Goal: Task Accomplishment & Management: Use online tool/utility

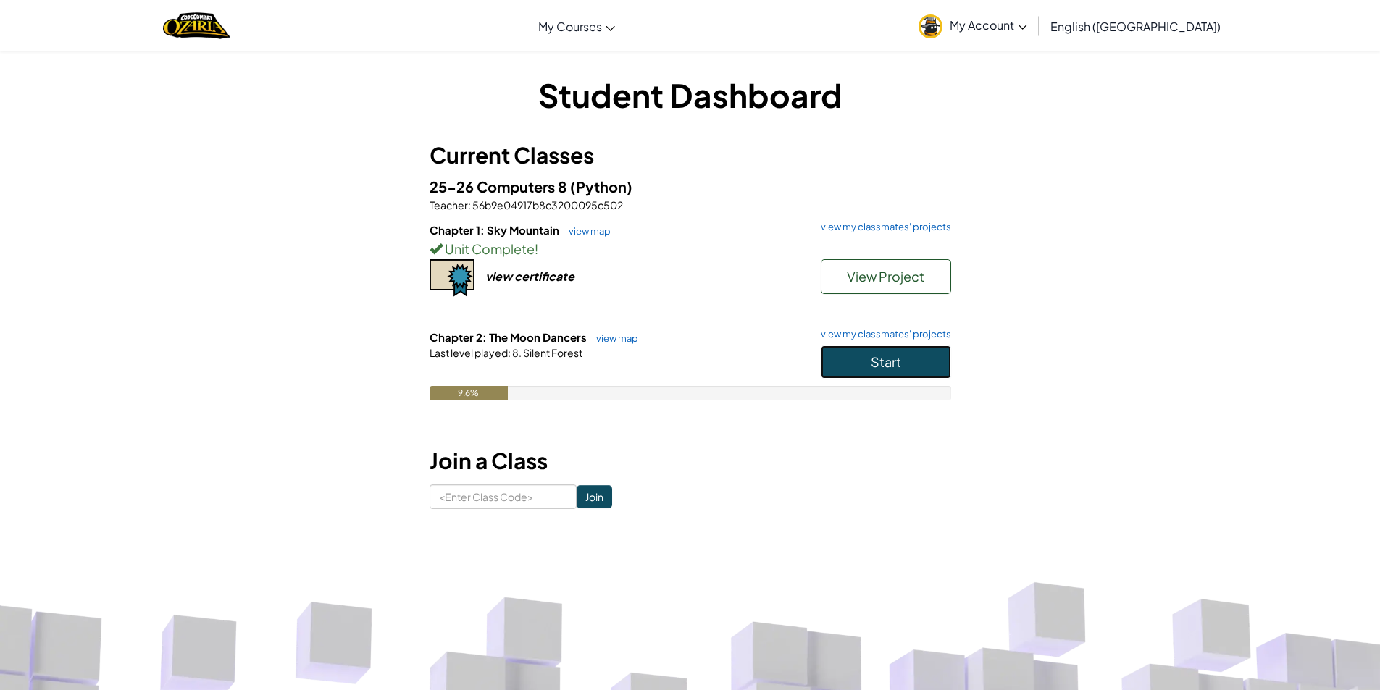
click at [898, 355] on button "Start" at bounding box center [886, 362] width 130 height 33
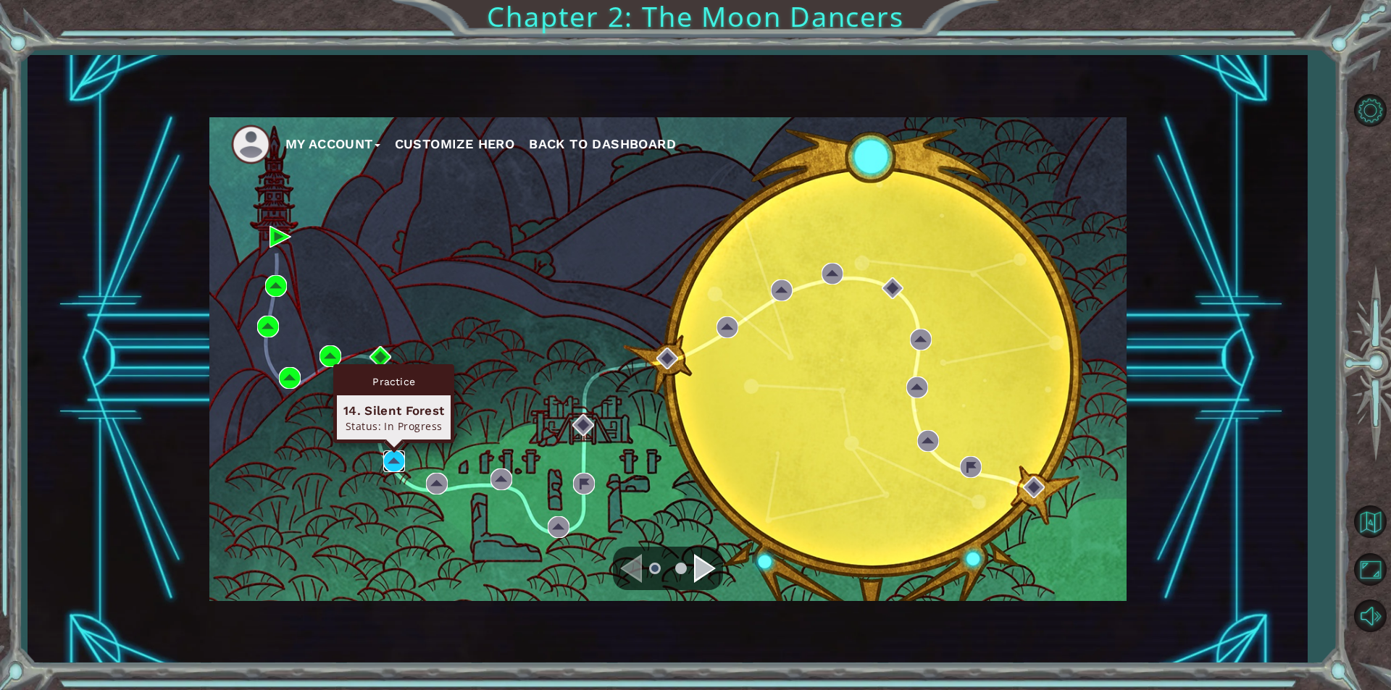
click at [396, 457] on img at bounding box center [394, 462] width 22 height 22
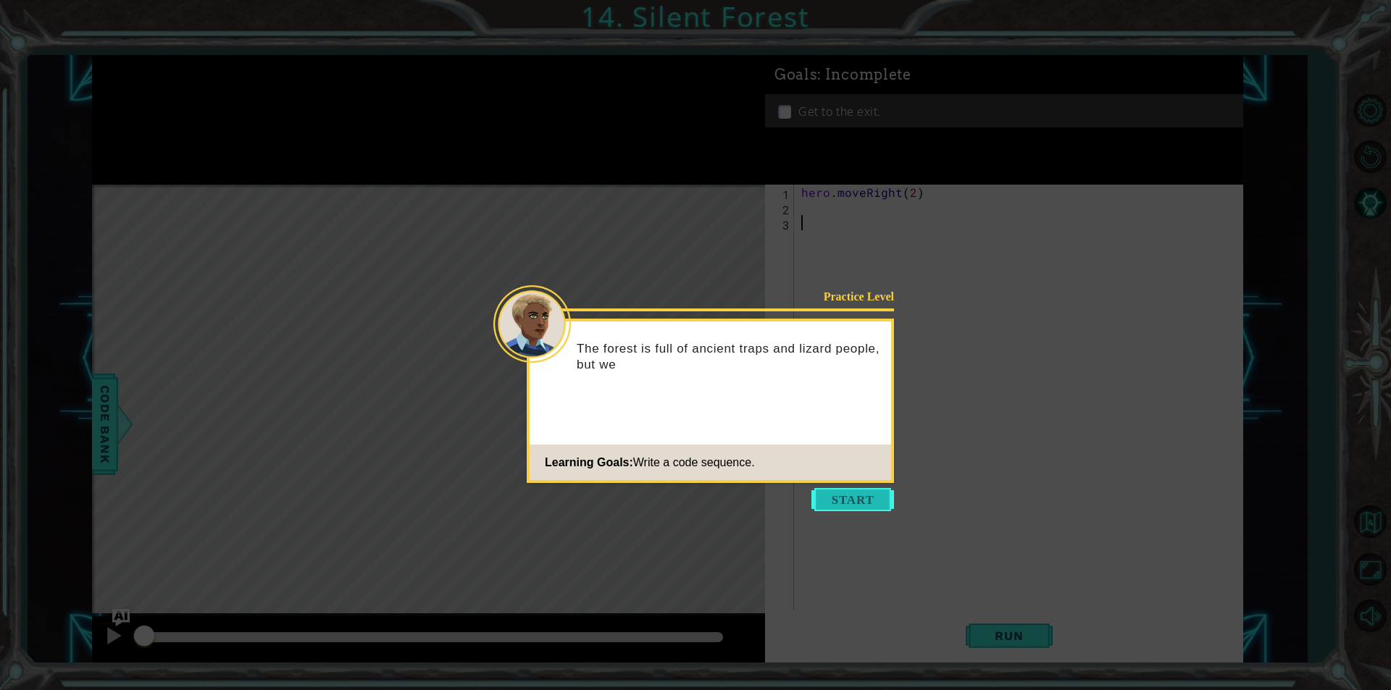
click at [865, 496] on button "Start" at bounding box center [853, 499] width 83 height 23
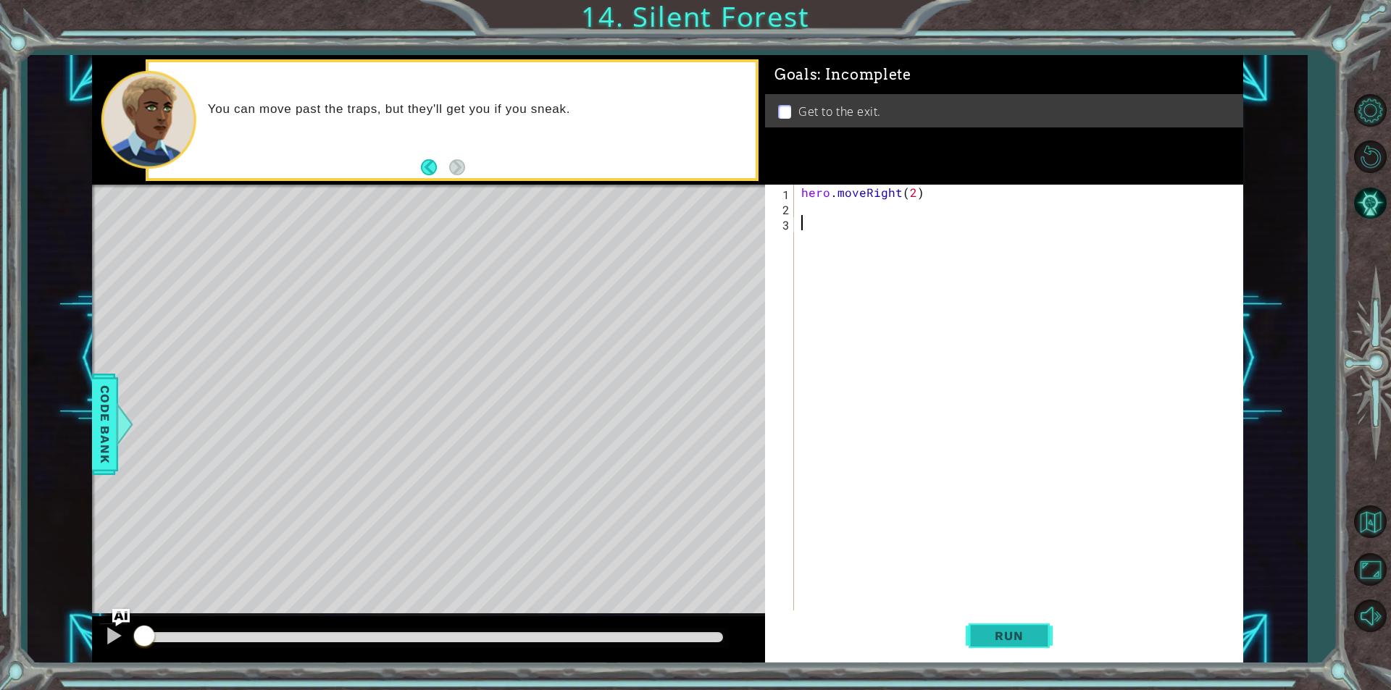
click at [1001, 635] on span "Run" at bounding box center [1008, 636] width 57 height 14
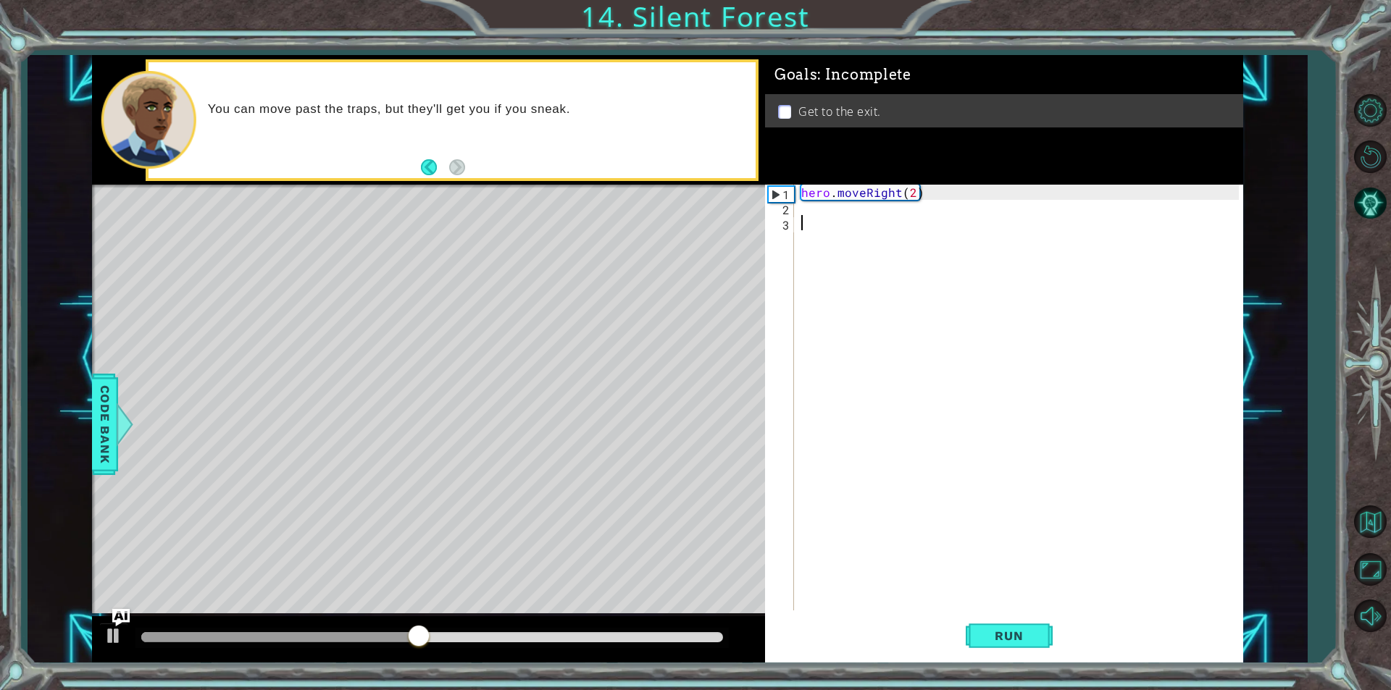
click at [898, 204] on div "hero . moveRight ( 2 )" at bounding box center [1022, 413] width 448 height 456
type textarea "j"
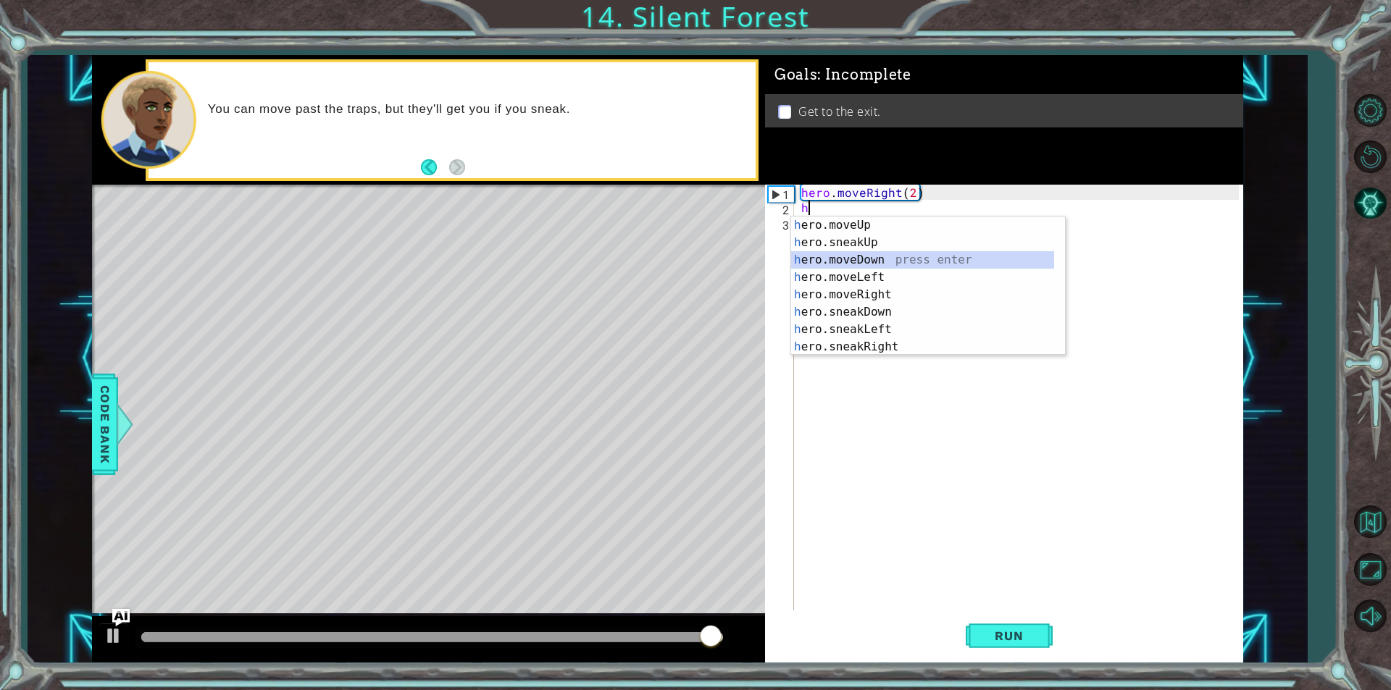
click at [851, 264] on div "h ero.moveUp press enter h ero.sneakUp press enter h ero.moveDown press enter h…" at bounding box center [922, 304] width 263 height 174
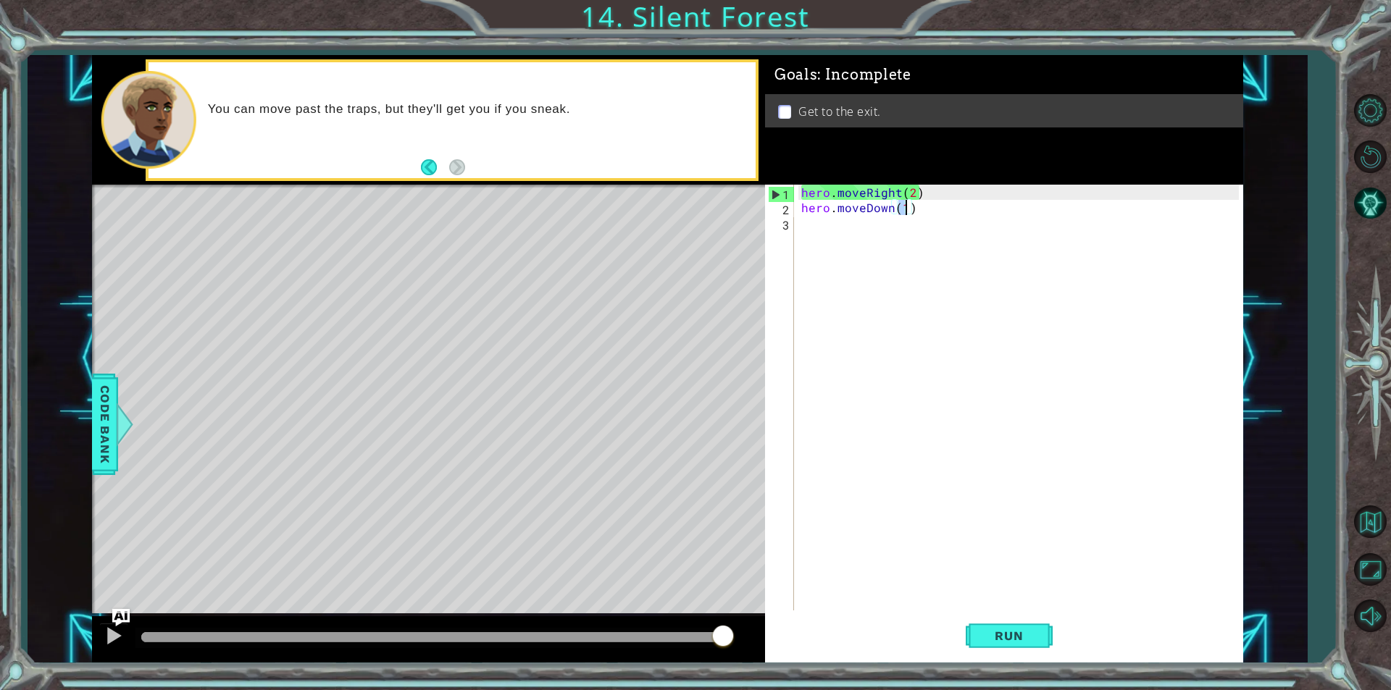
scroll to position [0, 6]
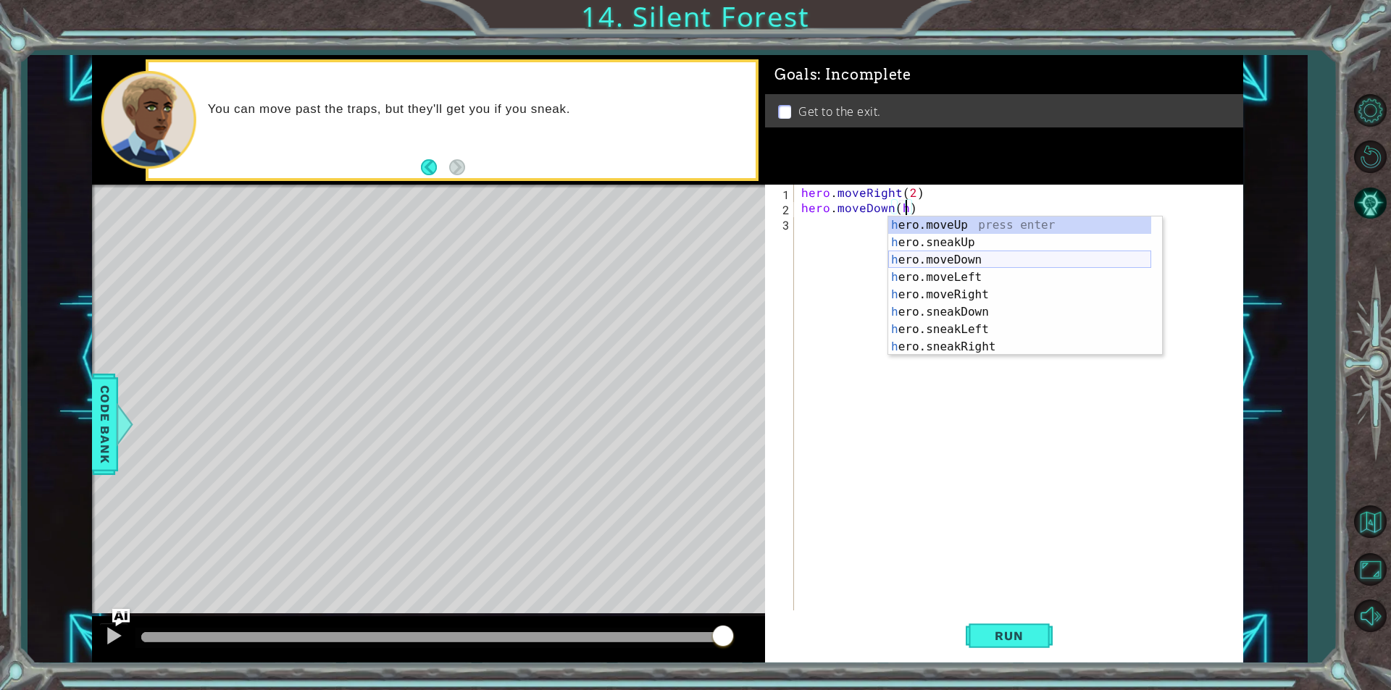
type textarea "hero.moveDown()"
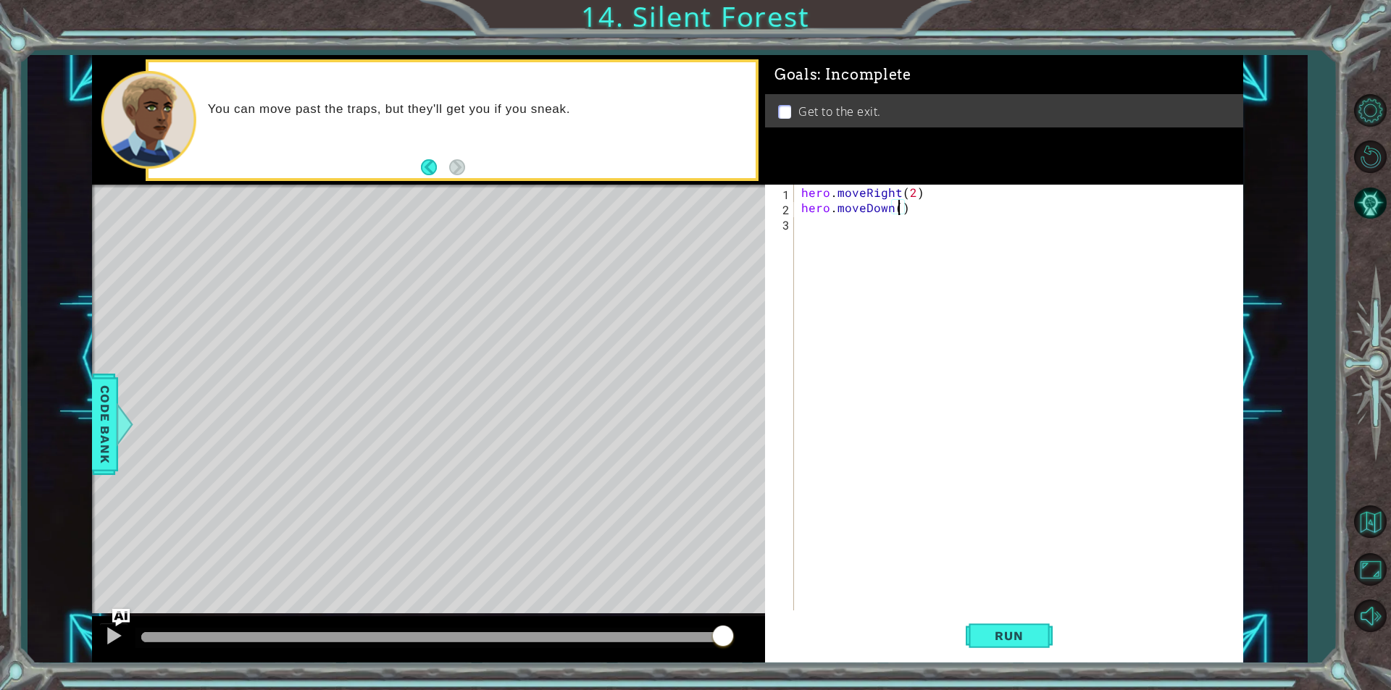
scroll to position [0, 0]
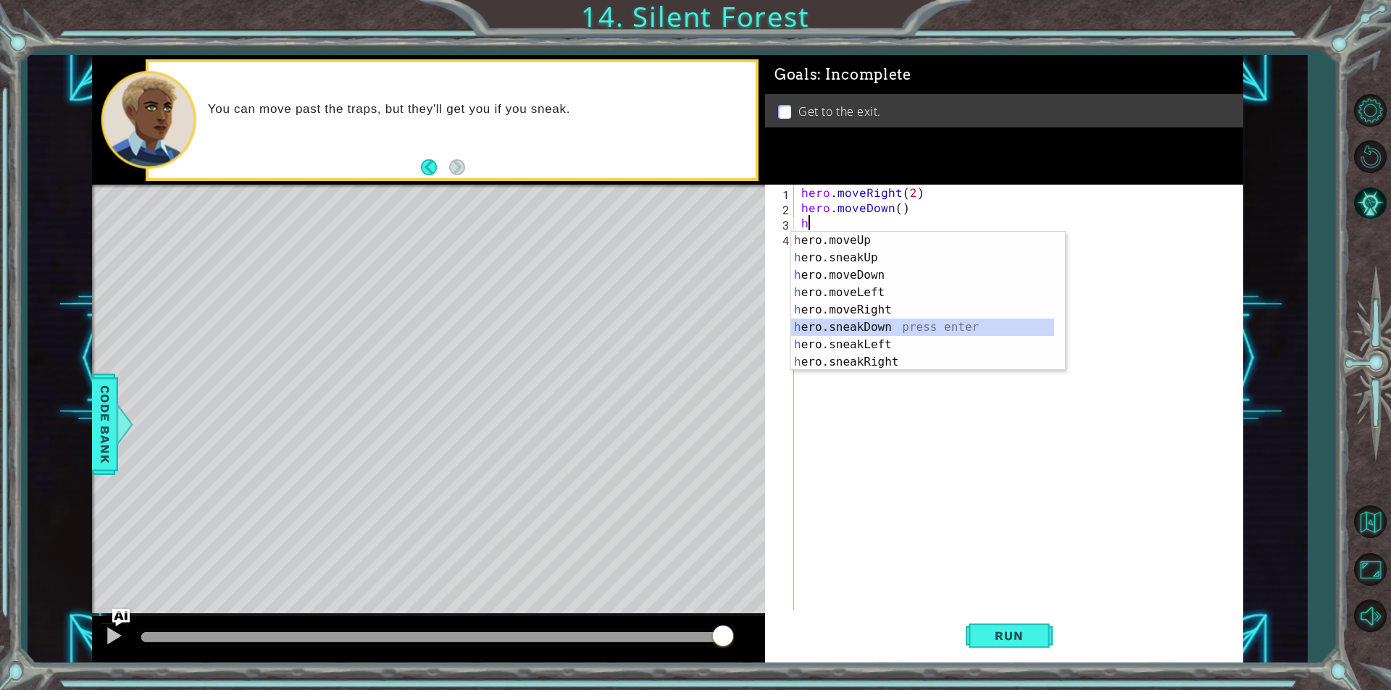
click at [893, 335] on div "h ero.moveUp press enter h ero.sneakUp press enter h ero.moveDown press enter h…" at bounding box center [922, 319] width 263 height 174
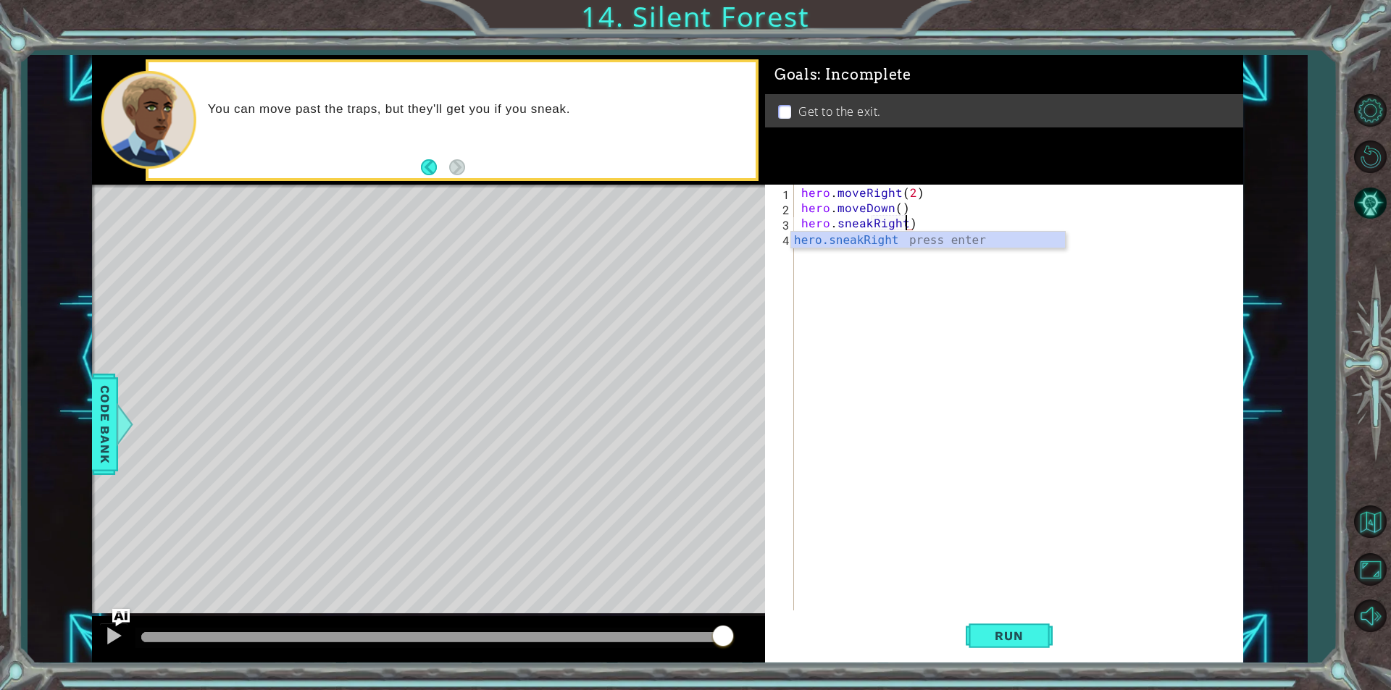
scroll to position [0, 7]
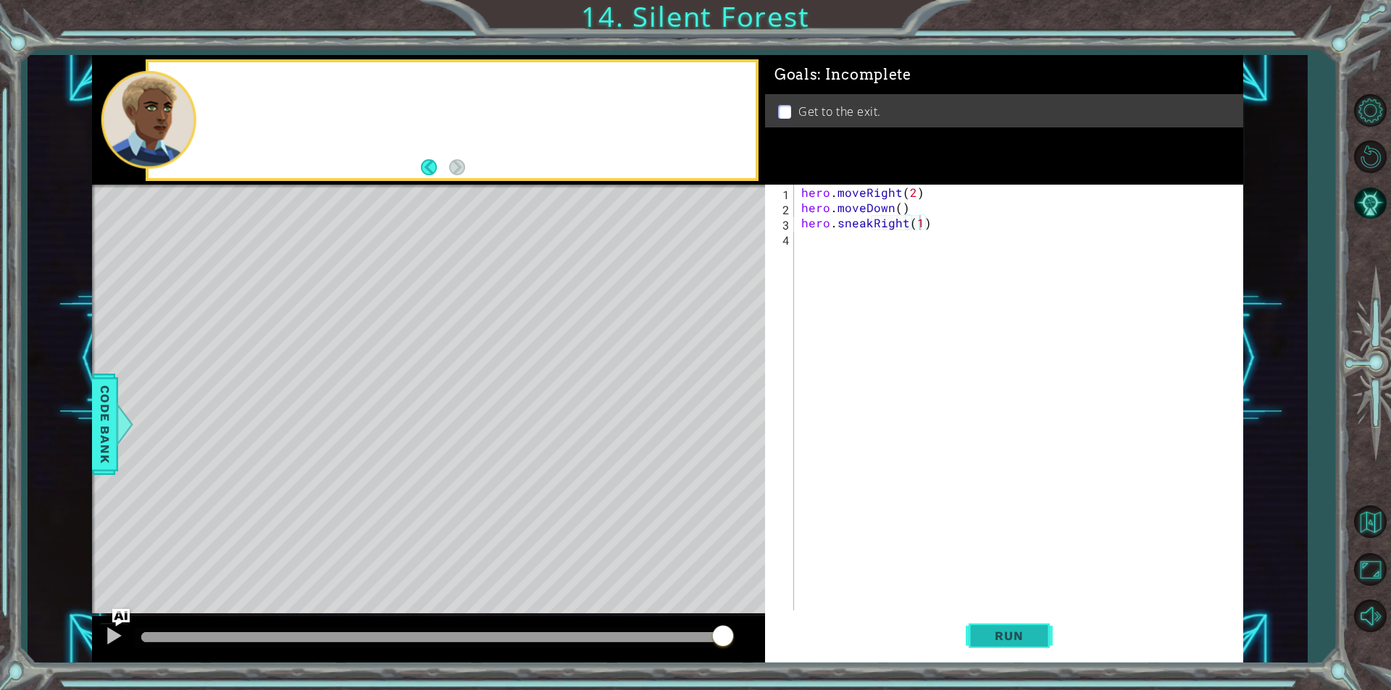
click at [980, 654] on button "Run" at bounding box center [1009, 636] width 87 height 48
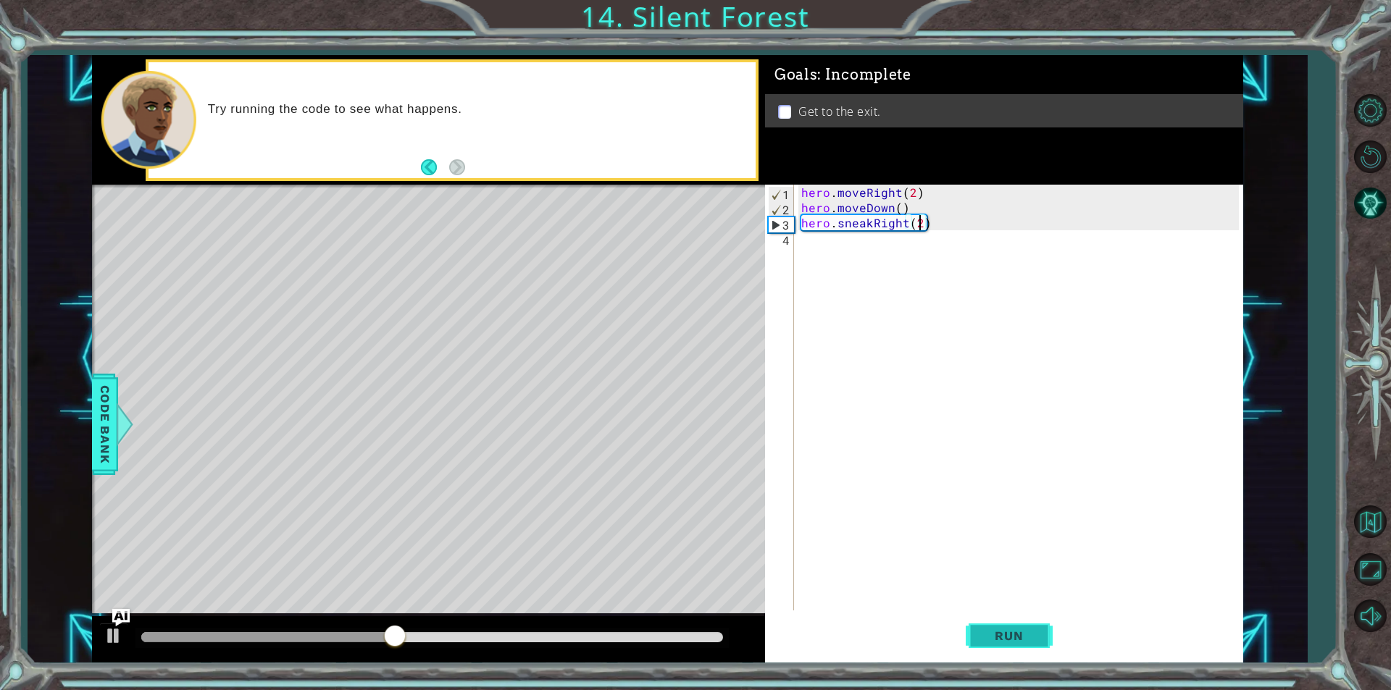
type textarea "hero.sneakRight(2)"
click at [972, 635] on button "Run" at bounding box center [1009, 636] width 87 height 48
click at [899, 246] on div "hero . moveRight ( 2 ) hero . moveDown ( ) hero . sneakRight ( 2 )" at bounding box center [1022, 413] width 448 height 456
type textarea "j"
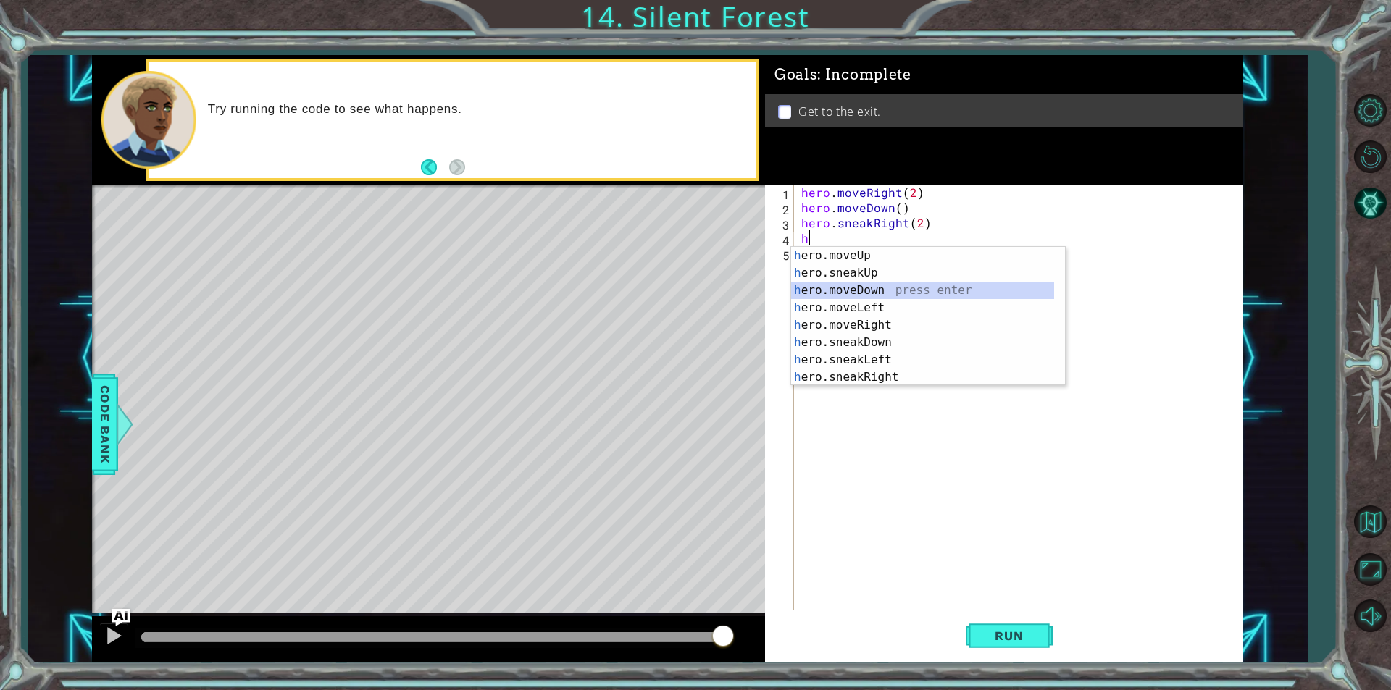
click at [843, 286] on div "h ero.moveUp press enter h ero.sneakUp press enter h ero.moveDown press enter h…" at bounding box center [928, 334] width 274 height 174
type textarea "hero.moveDown(1)"
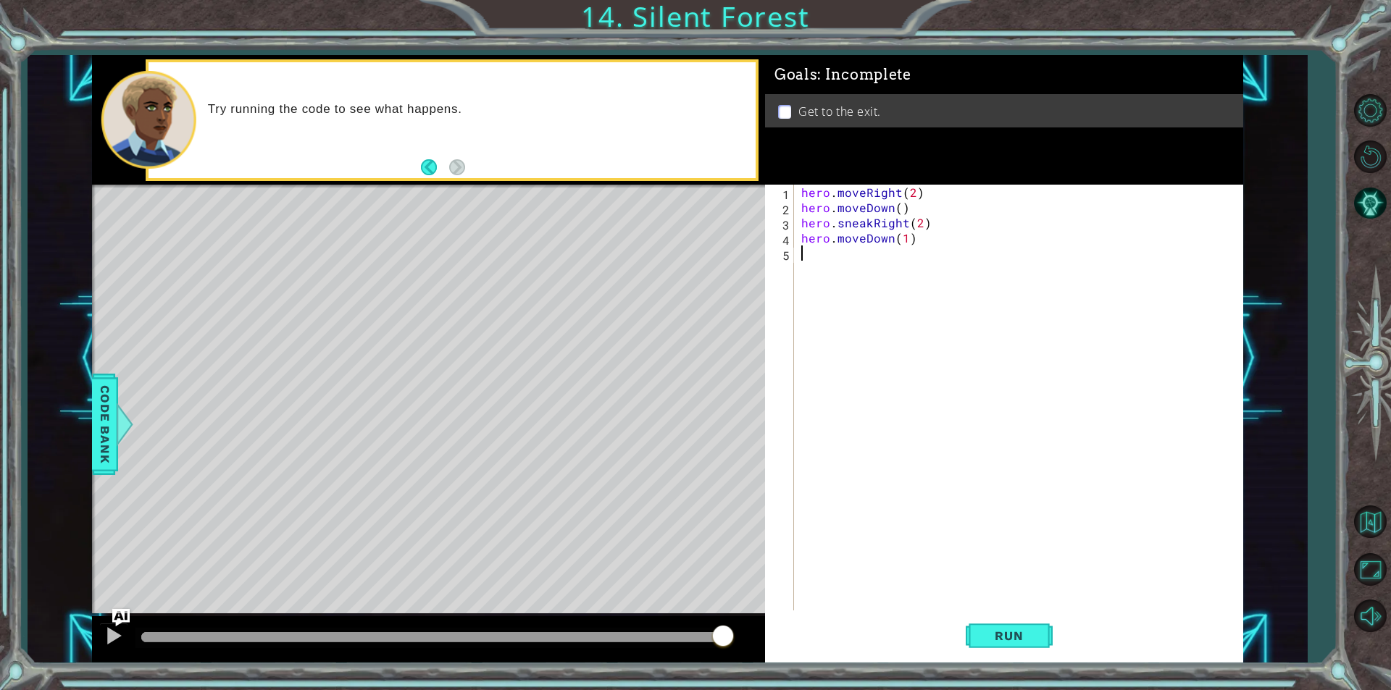
click at [873, 250] on div "hero . moveRight ( 2 ) hero . moveDown ( ) hero . sneakRight ( 2 ) hero . moveD…" at bounding box center [1022, 413] width 448 height 456
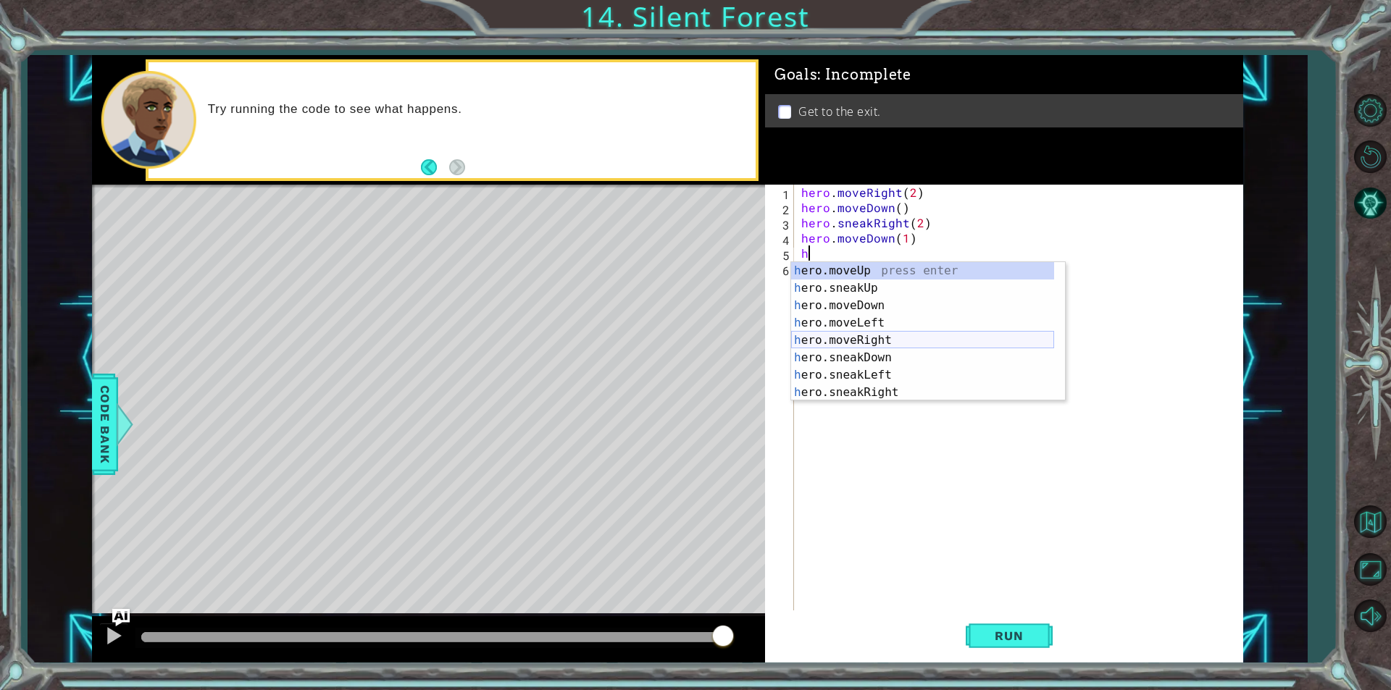
click at [882, 339] on div "h ero.moveUp press enter h ero.sneakUp press enter h ero.moveDown press enter h…" at bounding box center [922, 349] width 263 height 174
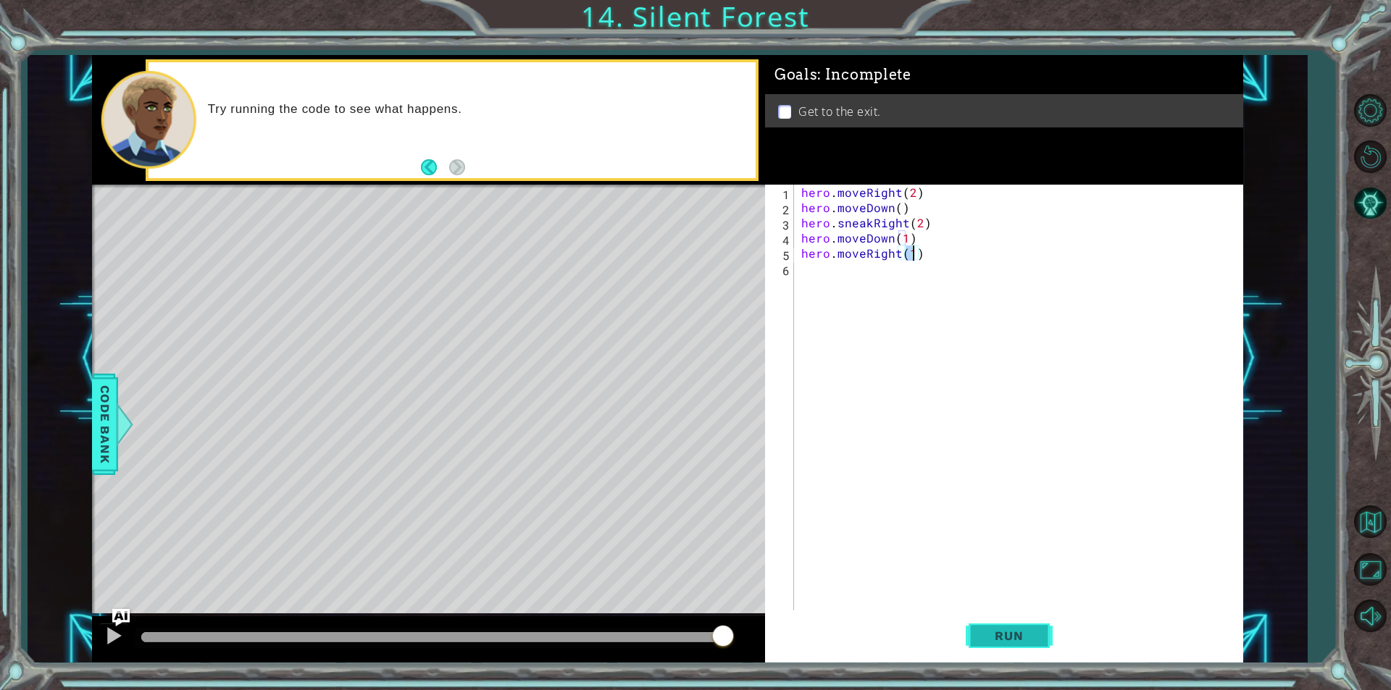
click at [985, 638] on span "Run" at bounding box center [1008, 636] width 57 height 14
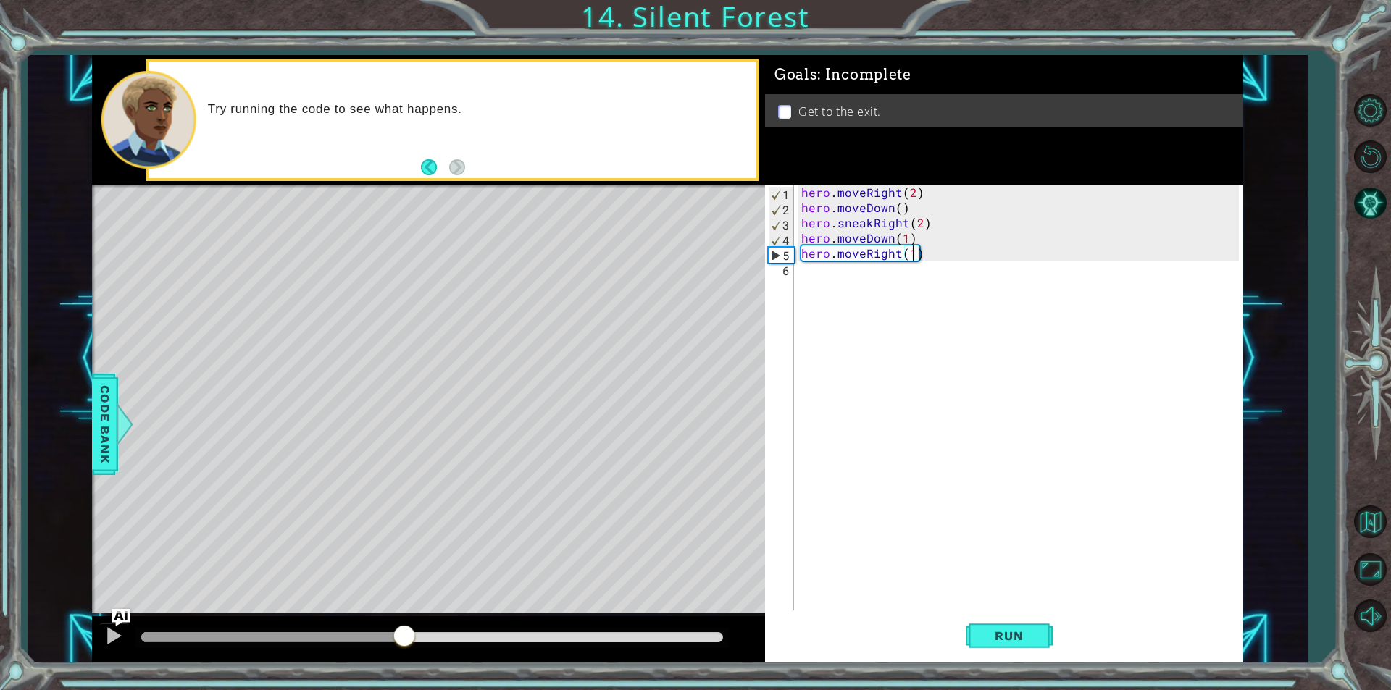
drag, startPoint x: 240, startPoint y: 636, endPoint x: 405, endPoint y: 567, distance: 179.2
click at [405, 567] on div "methods hero moveDown(steps) moveUp(steps) moveLeft(steps) moveRight(steps) sne…" at bounding box center [667, 359] width 1151 height 608
click at [885, 231] on div "hero . moveRight ( 2 ) hero . moveDown ( ) hero . sneakRight ( 2 ) hero . moveD…" at bounding box center [1022, 413] width 448 height 456
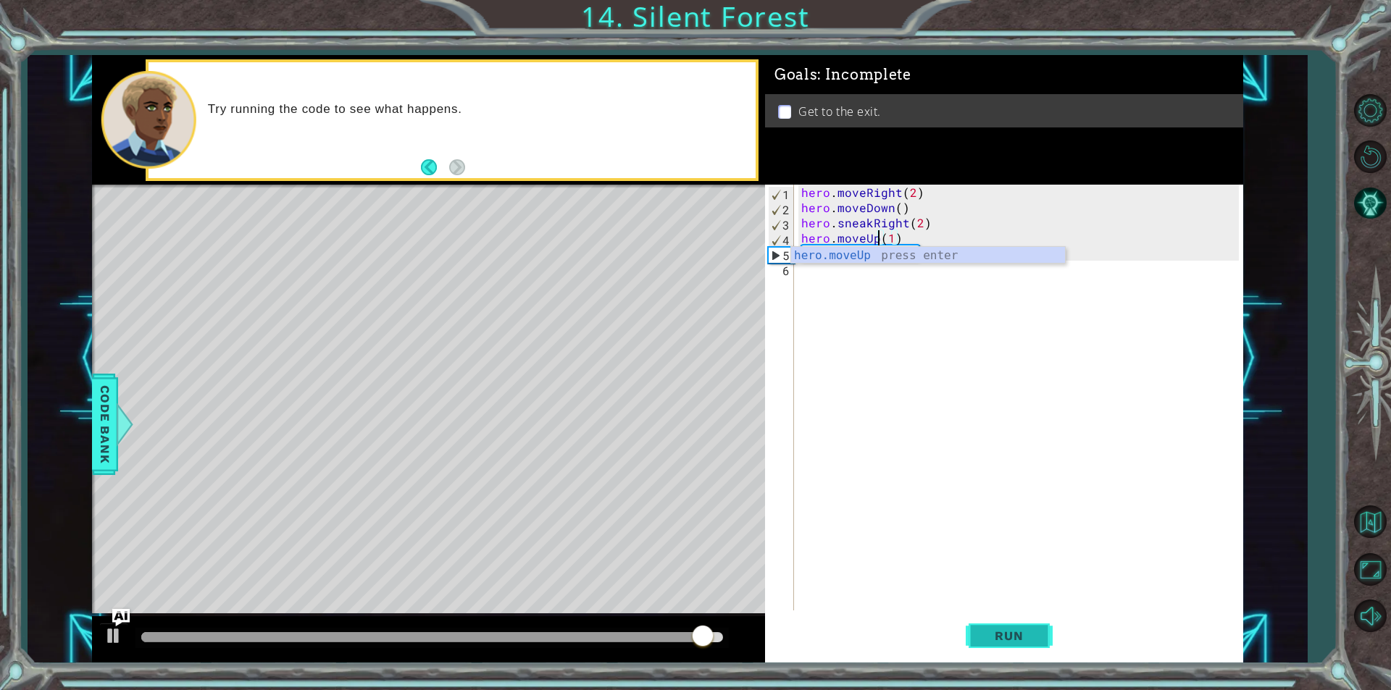
type textarea "hero.moveUp(1)"
click at [1004, 633] on span "Run" at bounding box center [1008, 636] width 57 height 14
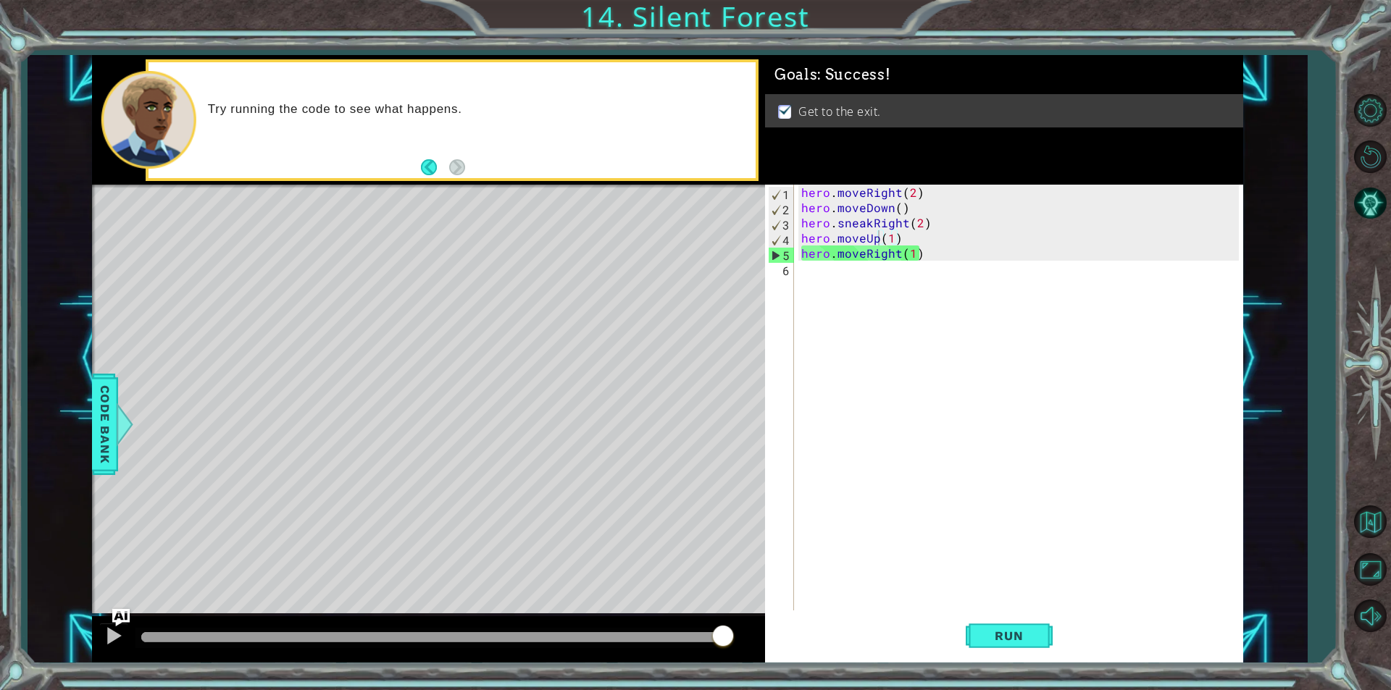
drag, startPoint x: 202, startPoint y: 630, endPoint x: 771, endPoint y: 576, distance: 571.3
click at [771, 576] on body "1 ההההההההההההההההההההההההההההההההההההההההההההההההההההההההההההההההההההההההההההה…" at bounding box center [695, 345] width 1391 height 690
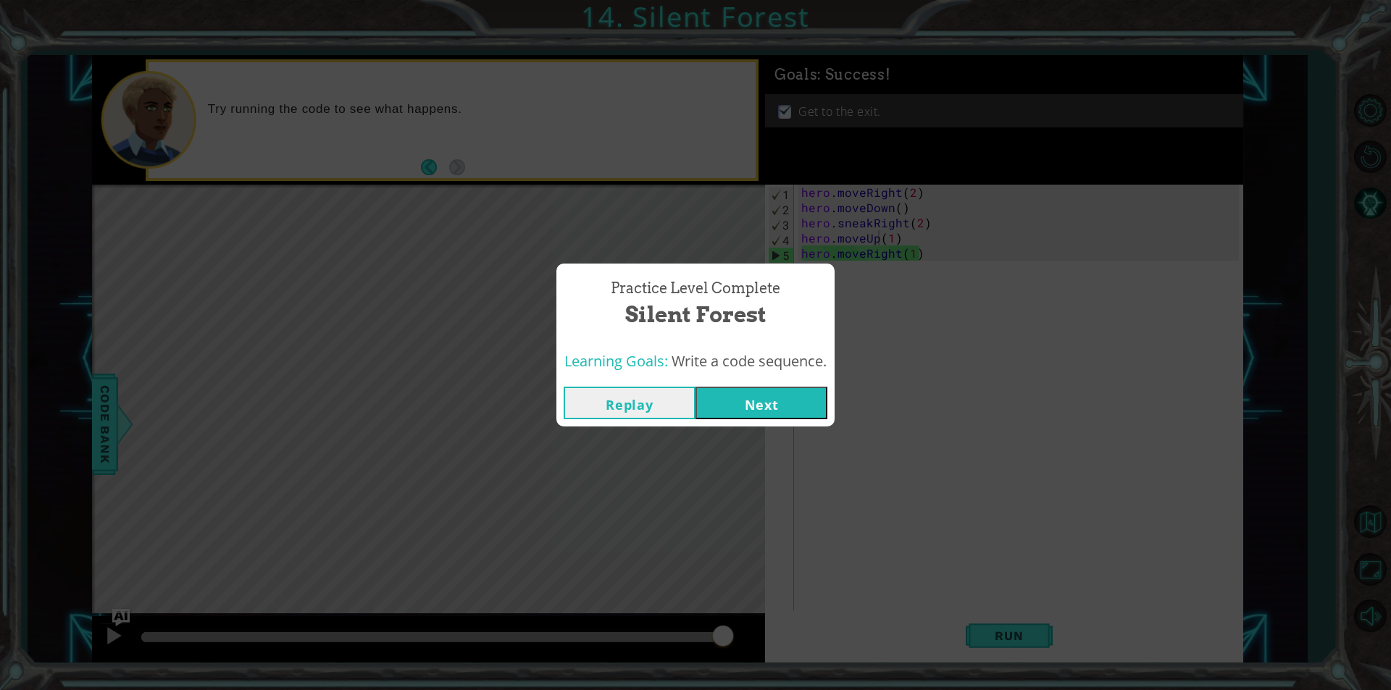
click at [756, 413] on button "Next" at bounding box center [762, 403] width 132 height 33
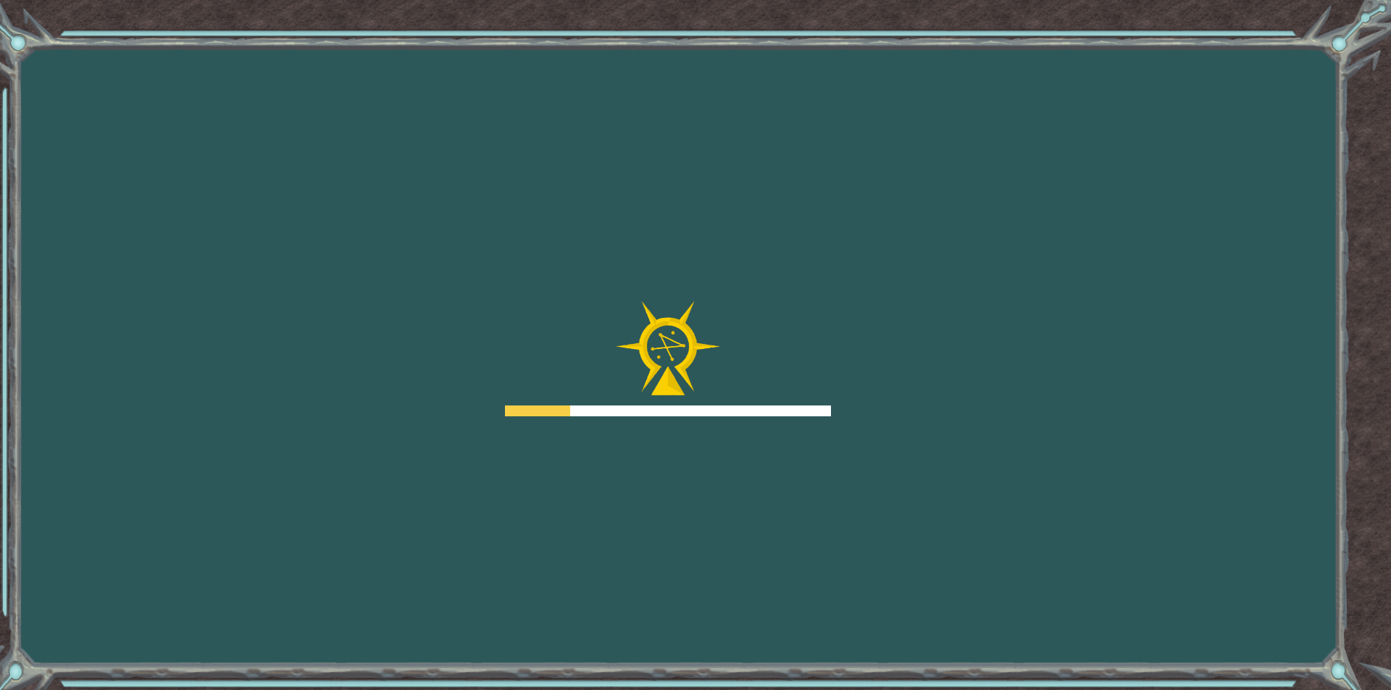
click at [756, 413] on div at bounding box center [668, 411] width 326 height 11
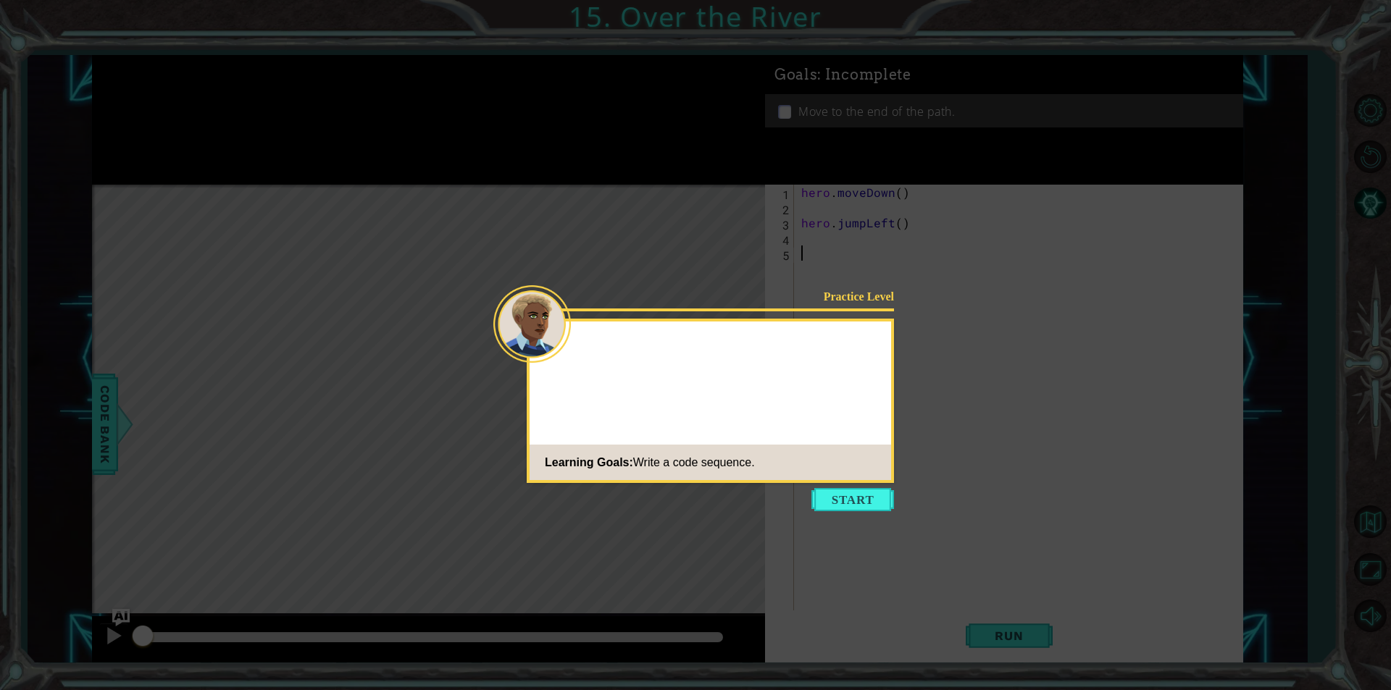
click at [756, 413] on div "Practice Level Learning Goals: Write a code sequence." at bounding box center [710, 401] width 367 height 164
click at [756, 413] on div "Practice Level P Learning Goals: Write a code sequence." at bounding box center [710, 401] width 367 height 164
click at [756, 413] on div "Practice Level Phew, th Learning Goals: Write a code sequence." at bounding box center [710, 401] width 367 height 164
click at [756, 413] on div "Practice Level Phew, that was Learning Goals: Write a code sequence." at bounding box center [710, 401] width 367 height 164
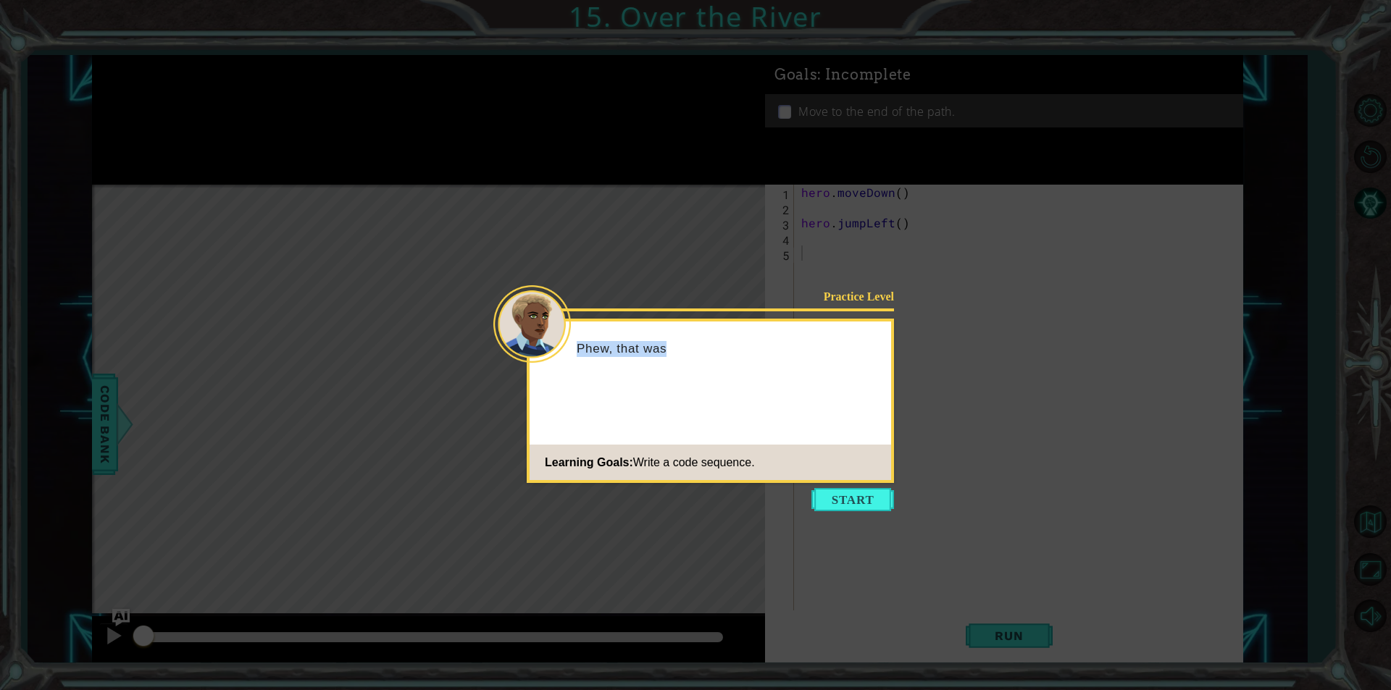
click at [756, 413] on div "Practice Level Phew, that was Learning Goals: Write a code sequence." at bounding box center [710, 401] width 367 height 164
click at [756, 413] on div "Practice Level Phew, that was close. Learning Goals: Write a code sequence." at bounding box center [710, 401] width 367 height 164
click at [756, 413] on div "Practice Level Phew, that was close. The Debugger Learning Goals: Write a code …" at bounding box center [710, 401] width 367 height 164
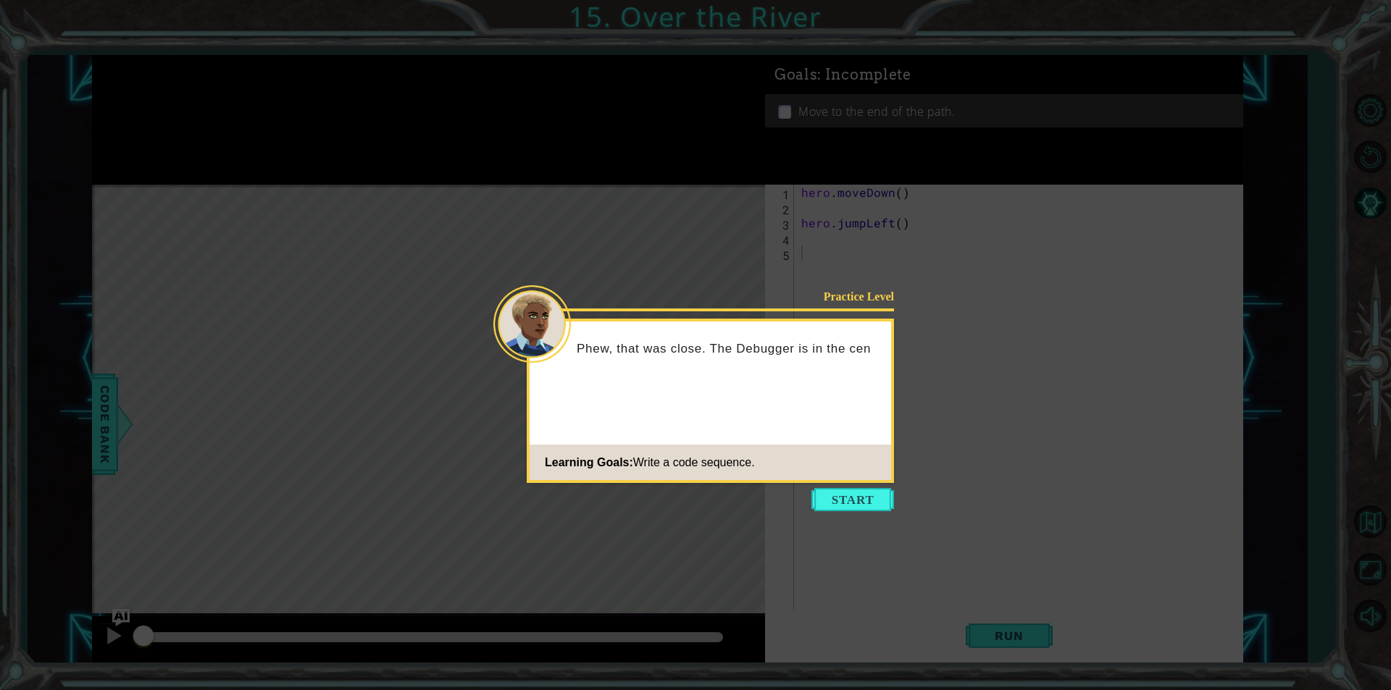
click at [759, 498] on icon at bounding box center [695, 345] width 1391 height 690
click at [814, 493] on button "Start" at bounding box center [853, 499] width 83 height 23
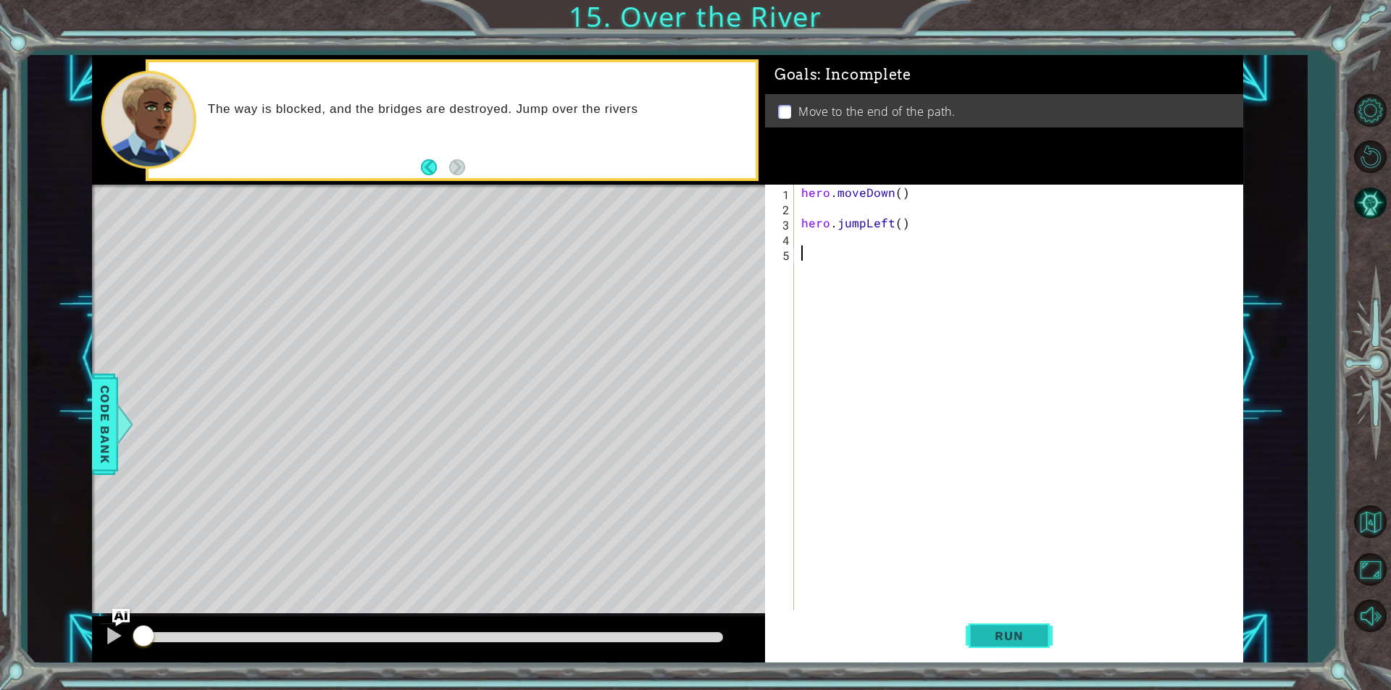
click at [972, 629] on button "Run" at bounding box center [1009, 636] width 87 height 48
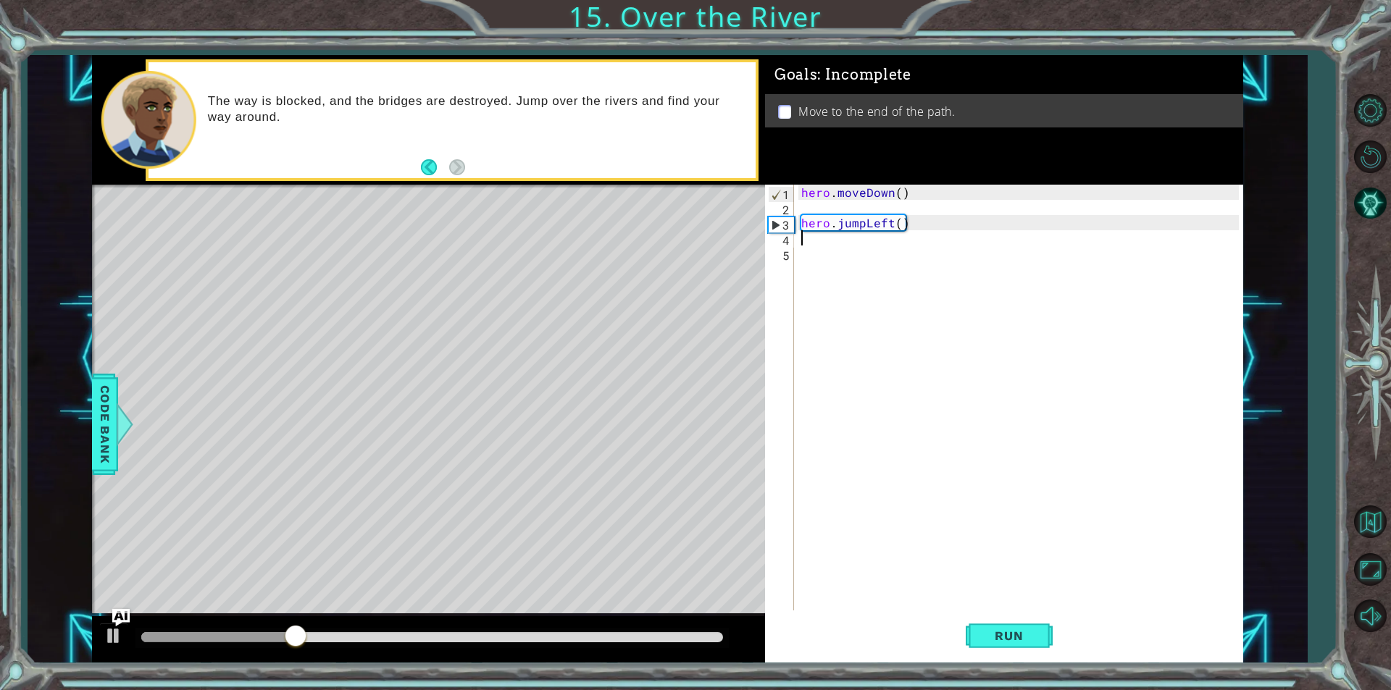
type textarea "j"
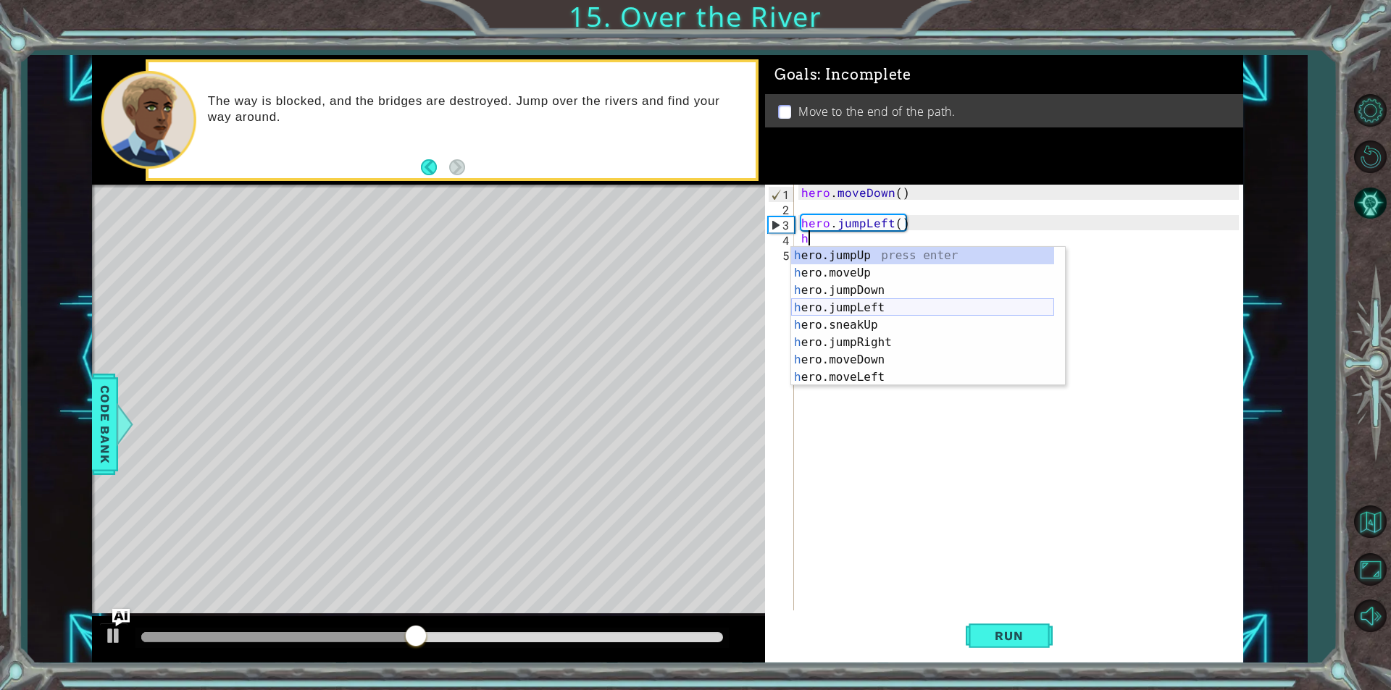
scroll to position [43, 0]
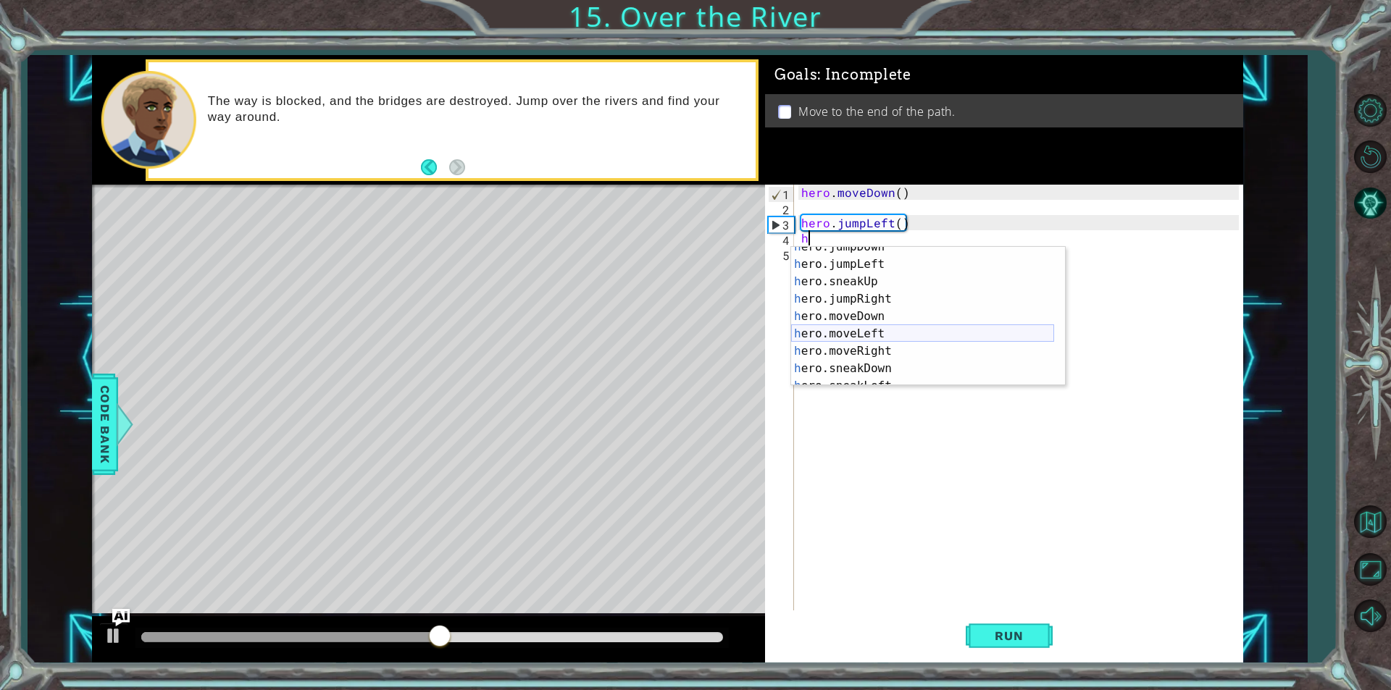
click at [845, 339] on div "h ero.jumpDown press enter h ero.jumpLeft press enter h ero.sneakUp press enter…" at bounding box center [922, 325] width 263 height 174
type textarea "hero.moveLeft(1)"
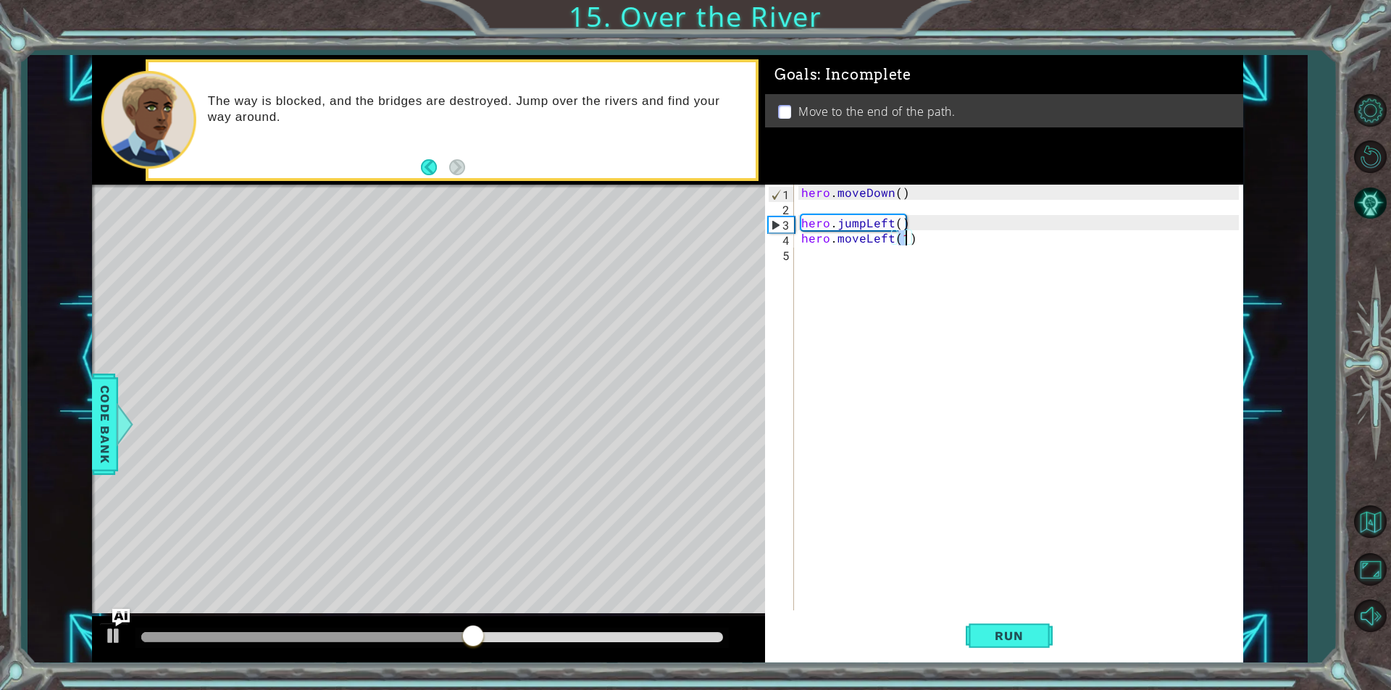
click at [854, 255] on div "hero . moveDown ( ) hero . jumpLeft ( ) hero . moveLeft ( 1 )" at bounding box center [1022, 413] width 448 height 456
type textarea "j"
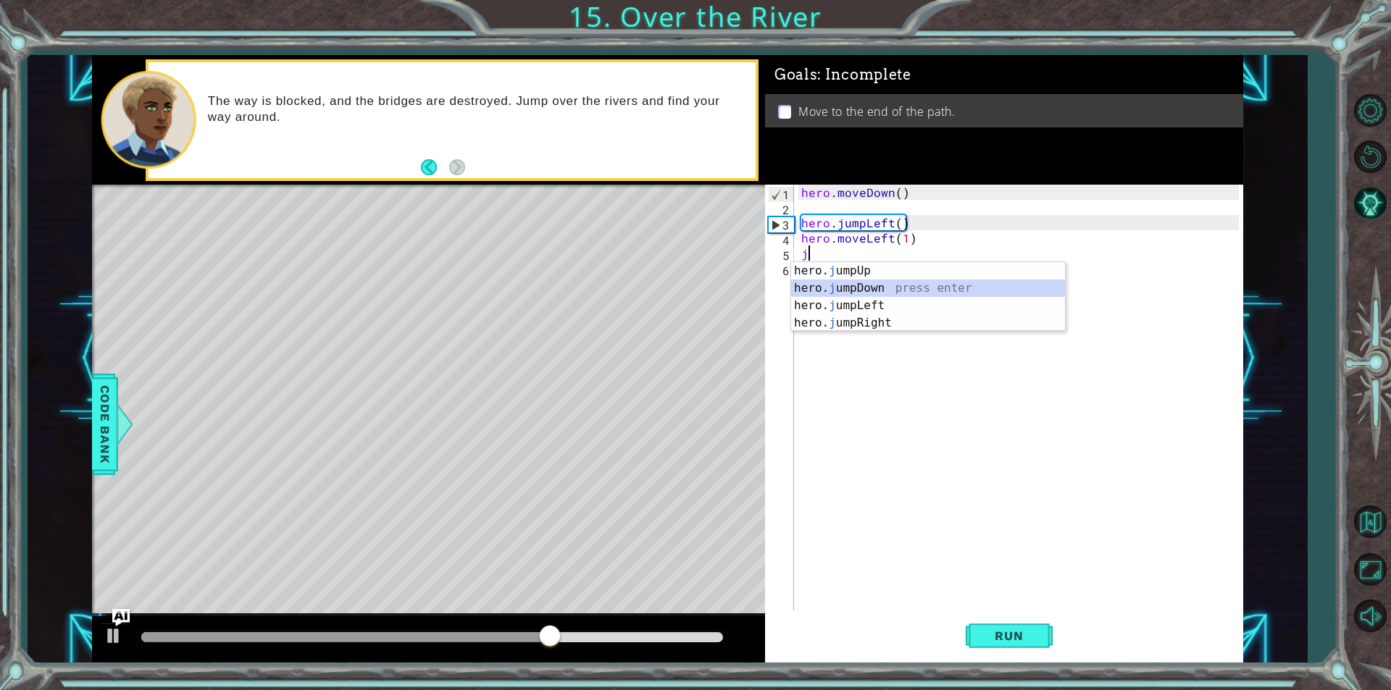
click at [872, 288] on div "hero. j umpUp press enter hero. j umpDown press enter hero. j umpLeft press ent…" at bounding box center [928, 314] width 274 height 104
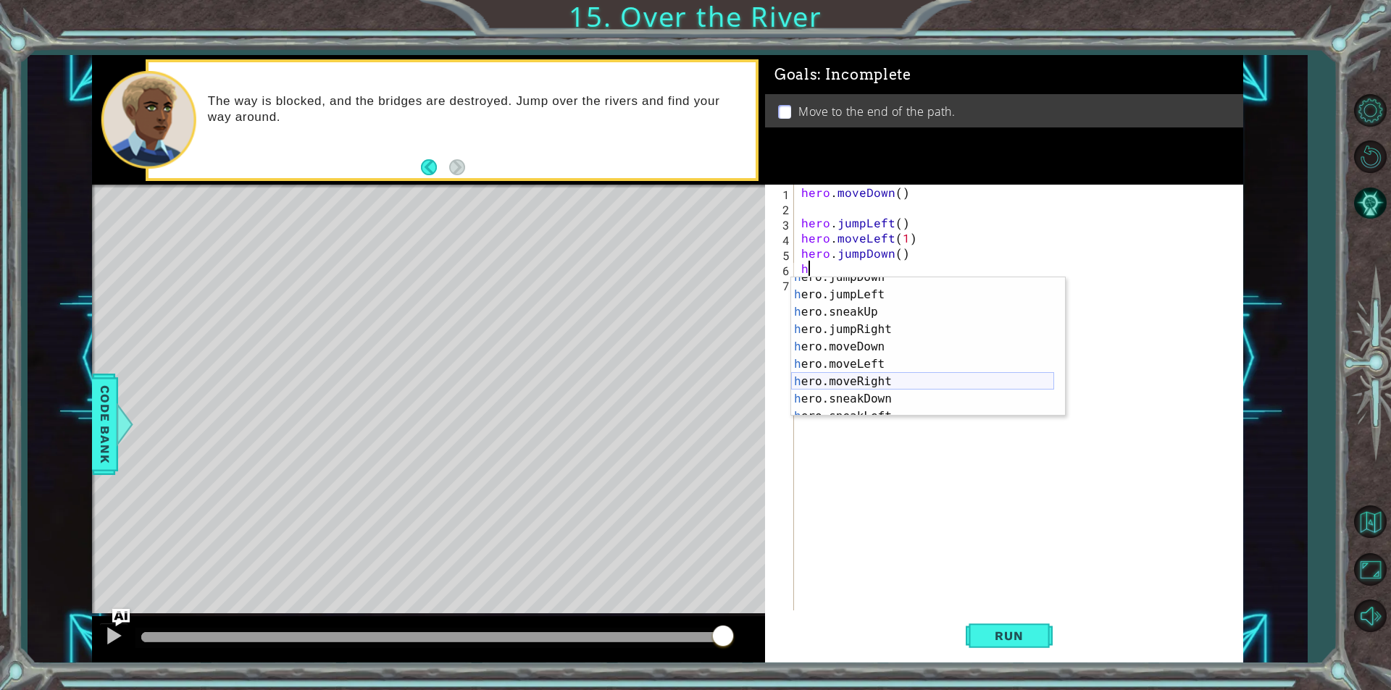
click at [909, 391] on div "h ero.jumpDown press enter h ero.jumpLeft press enter h ero.sneakUp press enter…" at bounding box center [922, 356] width 263 height 174
type textarea "hero.moveRight(1)"
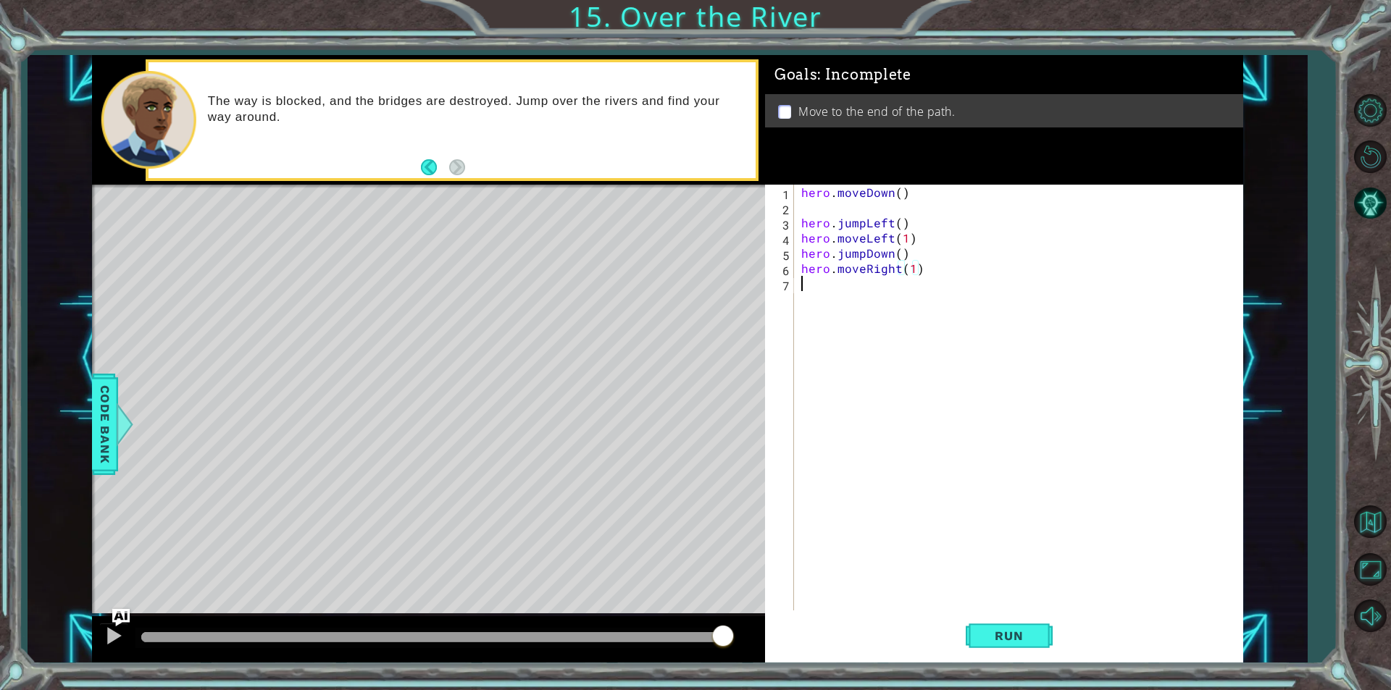
click at [893, 279] on div "hero . moveDown ( ) hero . jumpLeft ( ) hero . moveLeft ( 1 ) hero . jumpDown (…" at bounding box center [1022, 413] width 448 height 456
type textarea "h"
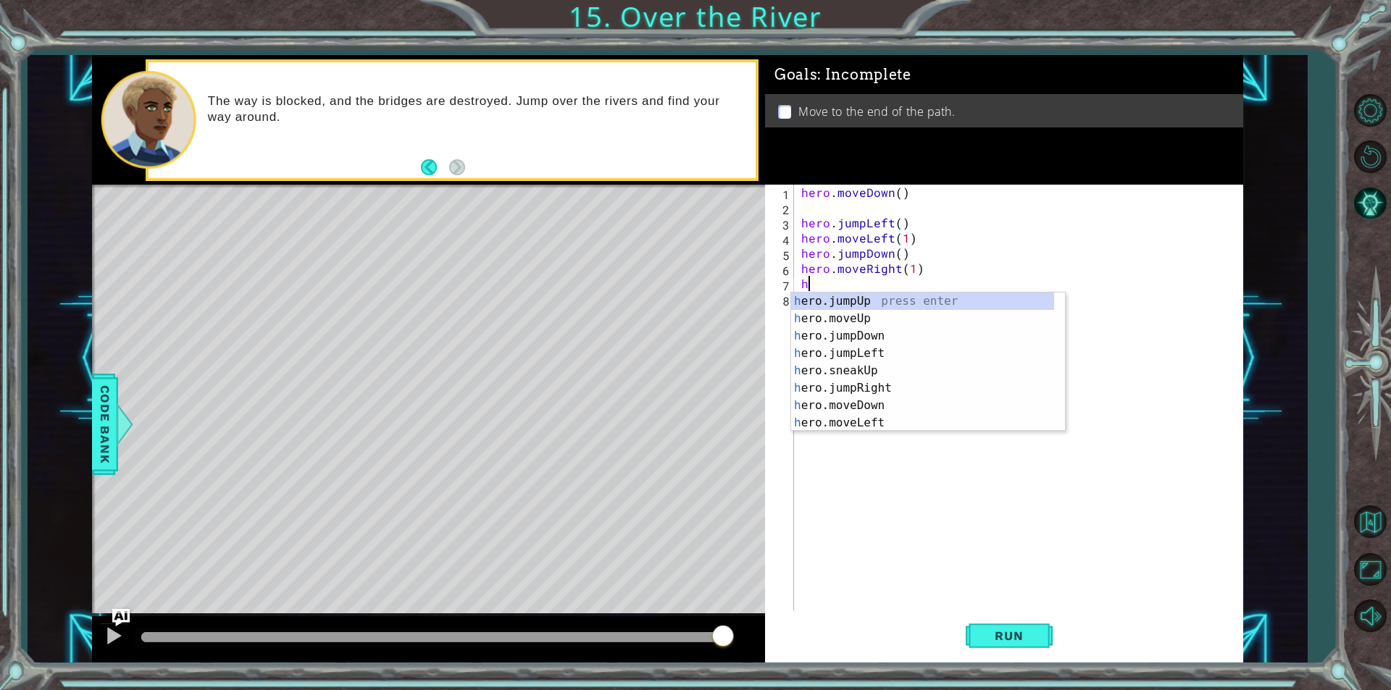
scroll to position [0, 0]
click at [871, 396] on div "h ero.jumpUp press enter h ero.moveUp press enter h ero.jumpDown press enter h …" at bounding box center [922, 380] width 263 height 174
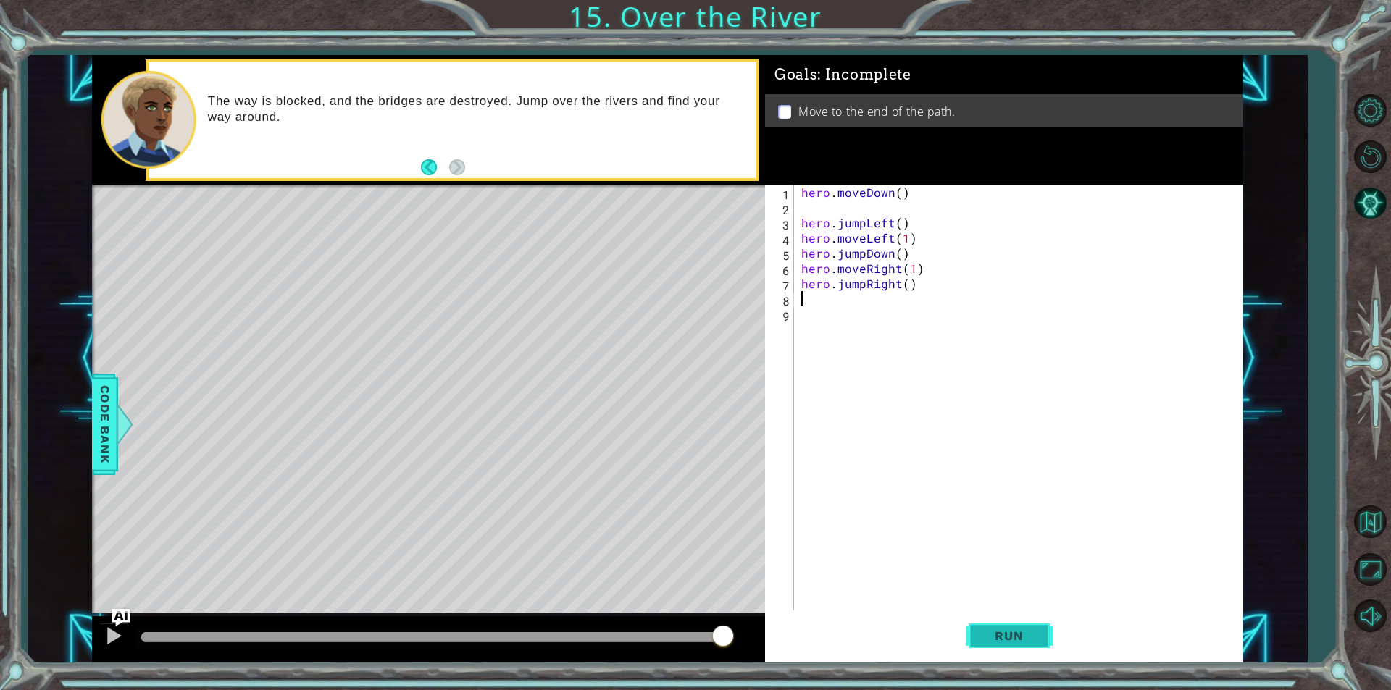
click at [1045, 641] on button "Run" at bounding box center [1009, 636] width 87 height 48
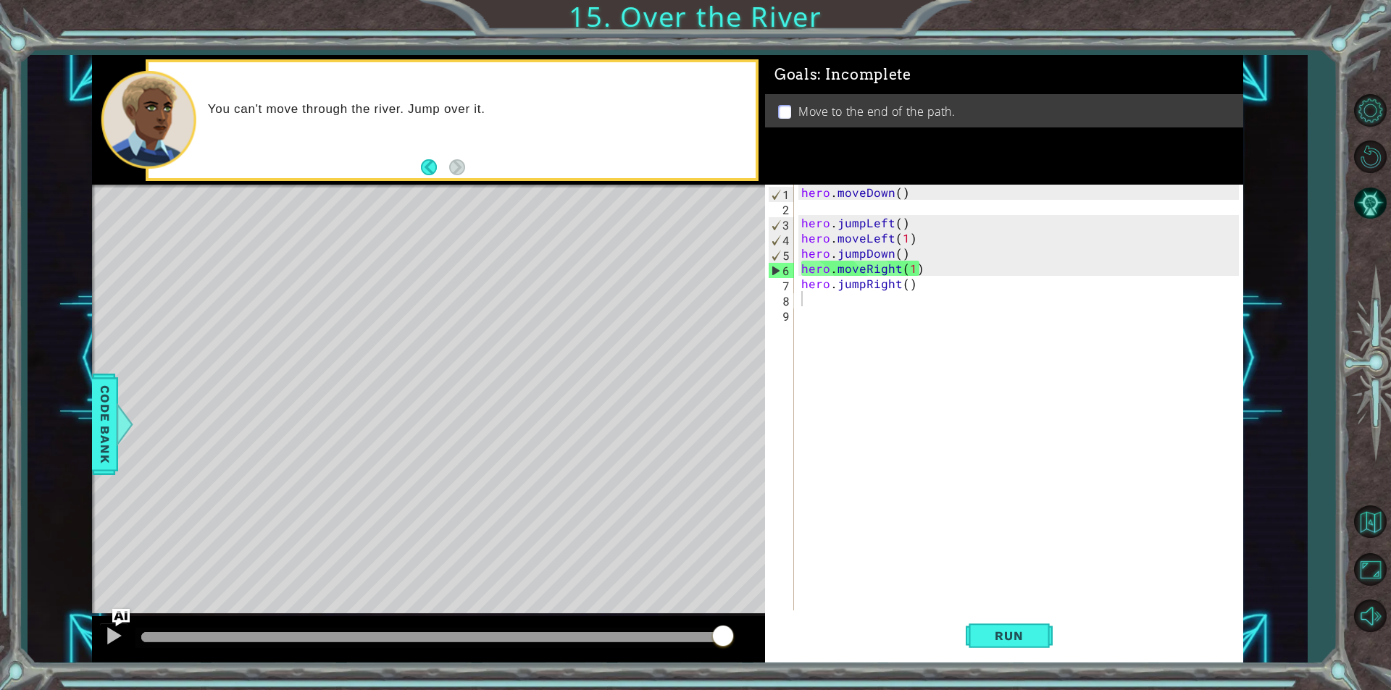
drag, startPoint x: 1045, startPoint y: 641, endPoint x: 1055, endPoint y: 637, distance: 10.8
click at [1055, 637] on div "Run" at bounding box center [1009, 636] width 478 height 48
click at [1058, 625] on div "Run" at bounding box center [1009, 636] width 478 height 48
click at [1009, 635] on span "Run" at bounding box center [1008, 636] width 57 height 14
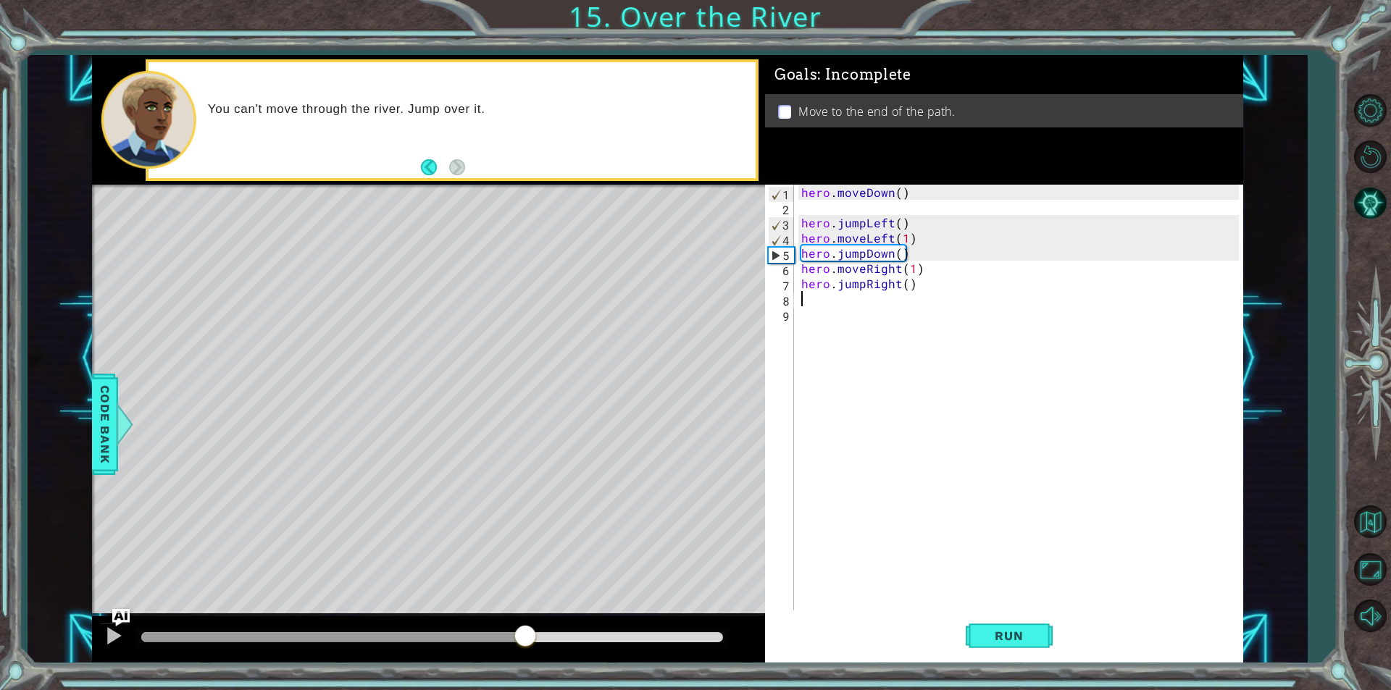
drag, startPoint x: 703, startPoint y: 638, endPoint x: 522, endPoint y: 622, distance: 181.1
click at [522, 622] on div at bounding box center [428, 640] width 673 height 46
click at [104, 635] on div at bounding box center [113, 636] width 19 height 19
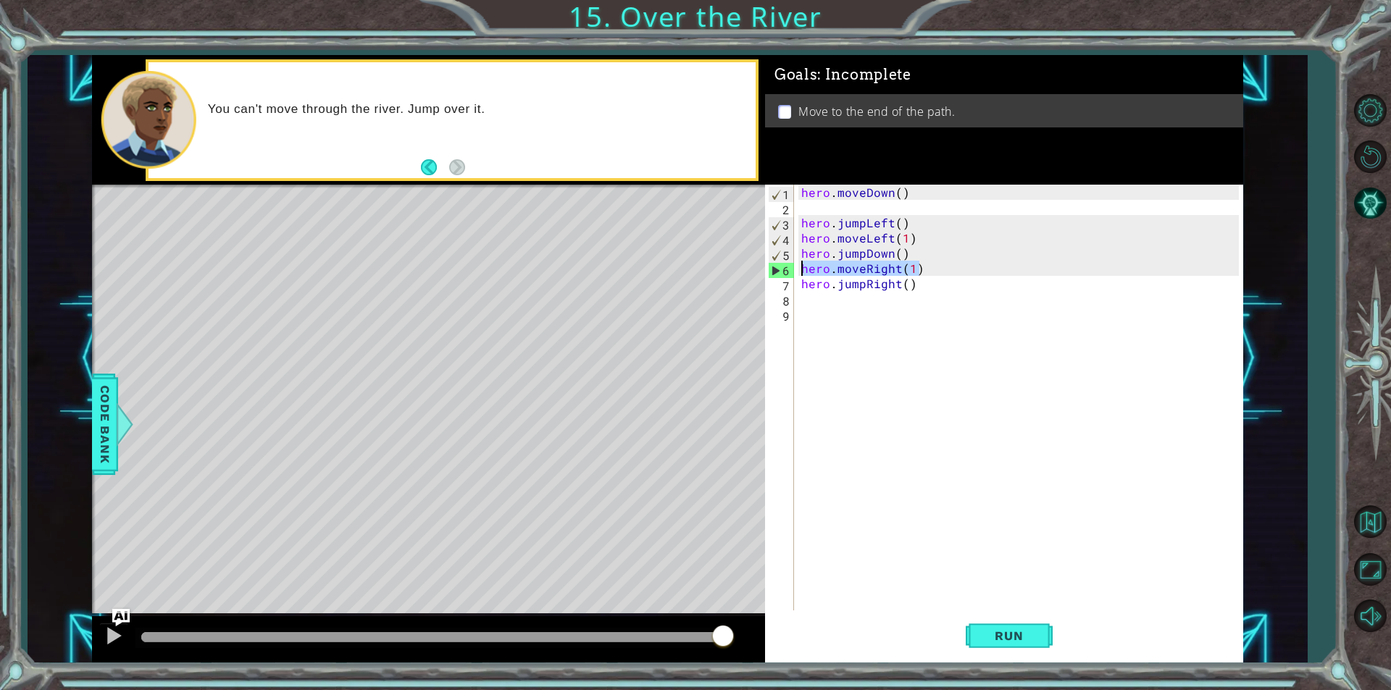
drag, startPoint x: 975, startPoint y: 267, endPoint x: 780, endPoint y: 274, distance: 195.0
click at [780, 274] on div "1 2 3 4 5 6 7 8 9 hero . moveDown ( ) hero . jumpLeft ( ) hero . moveLeft ( 1 )…" at bounding box center [1002, 398] width 474 height 426
type textarea "hero.moveRight(1)"
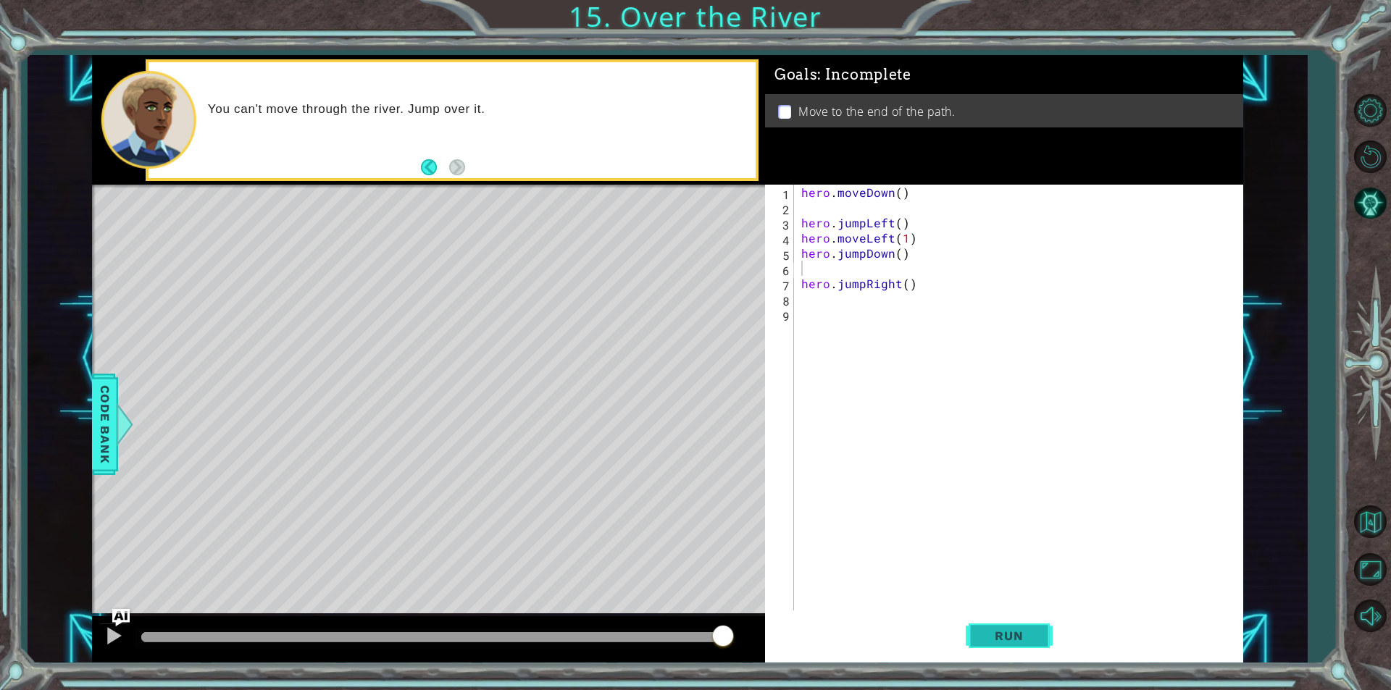
click at [1038, 625] on button "Run" at bounding box center [1009, 636] width 87 height 48
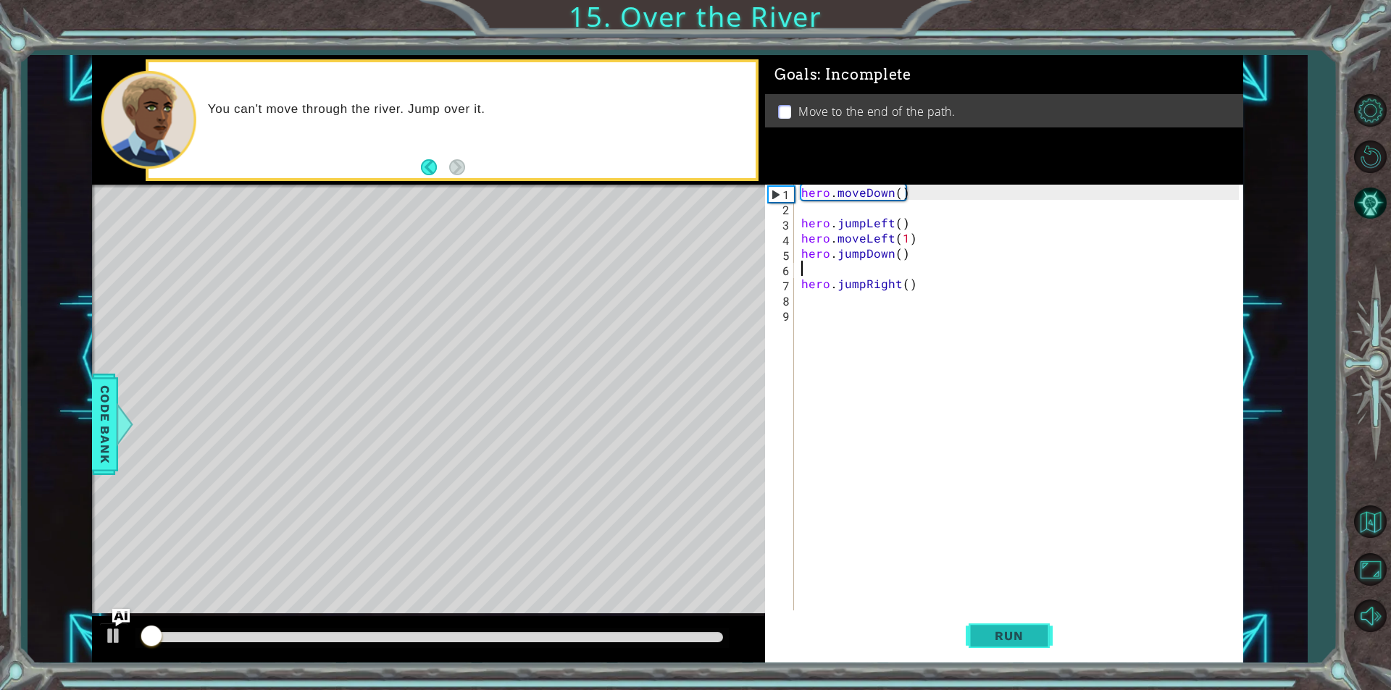
click at [1038, 625] on button "Run" at bounding box center [1009, 636] width 87 height 48
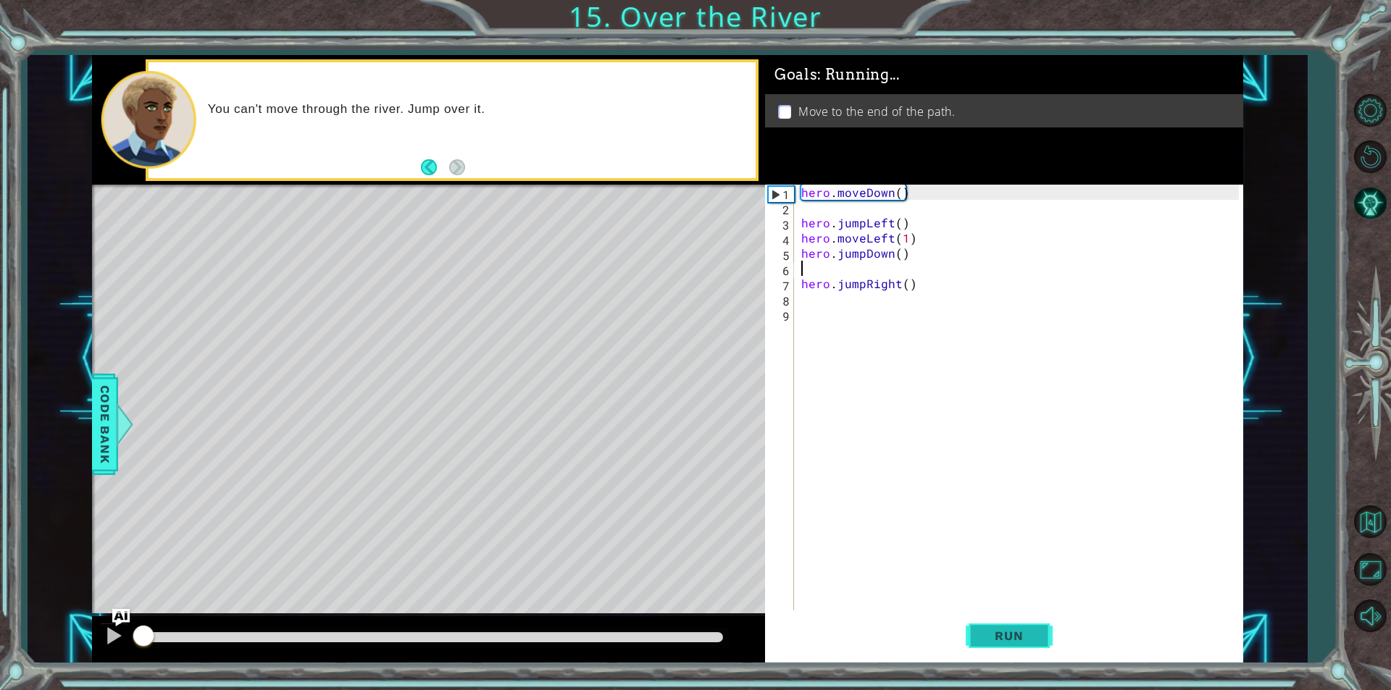
click at [1038, 625] on button "Run" at bounding box center [1009, 636] width 87 height 48
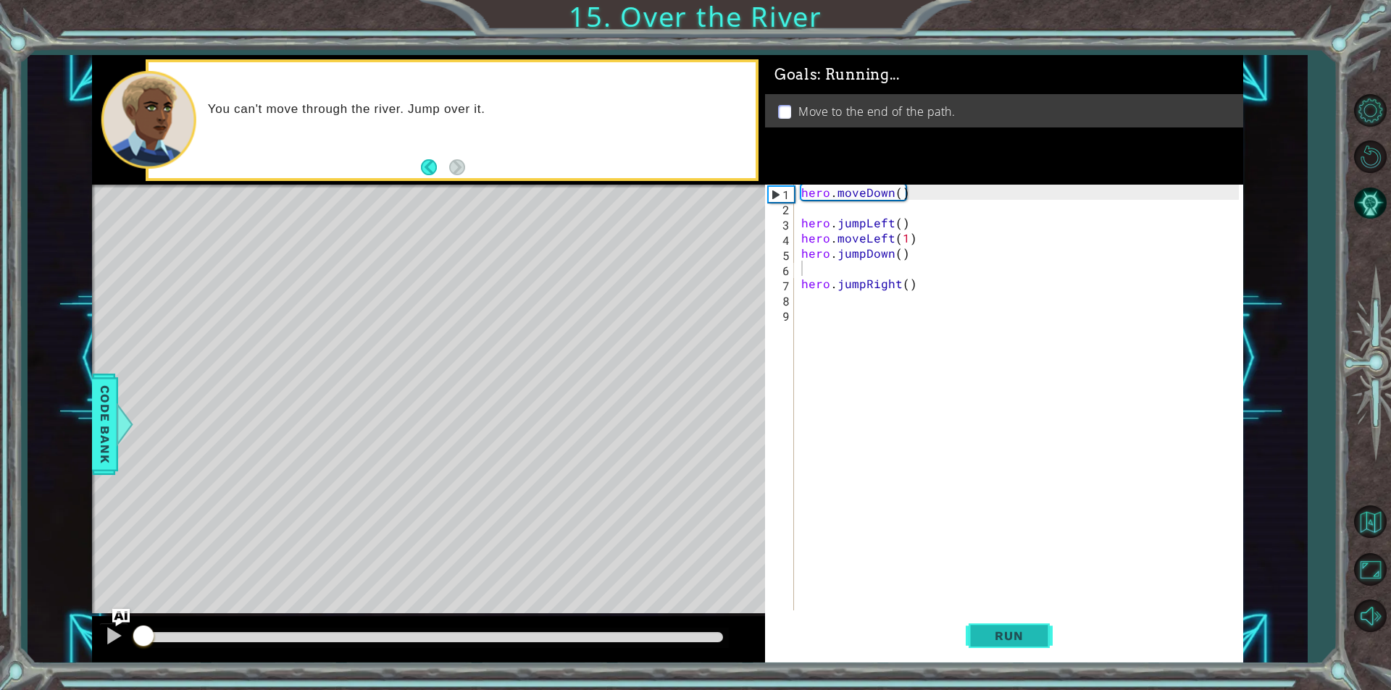
click at [1038, 625] on button "Run" at bounding box center [1009, 636] width 87 height 48
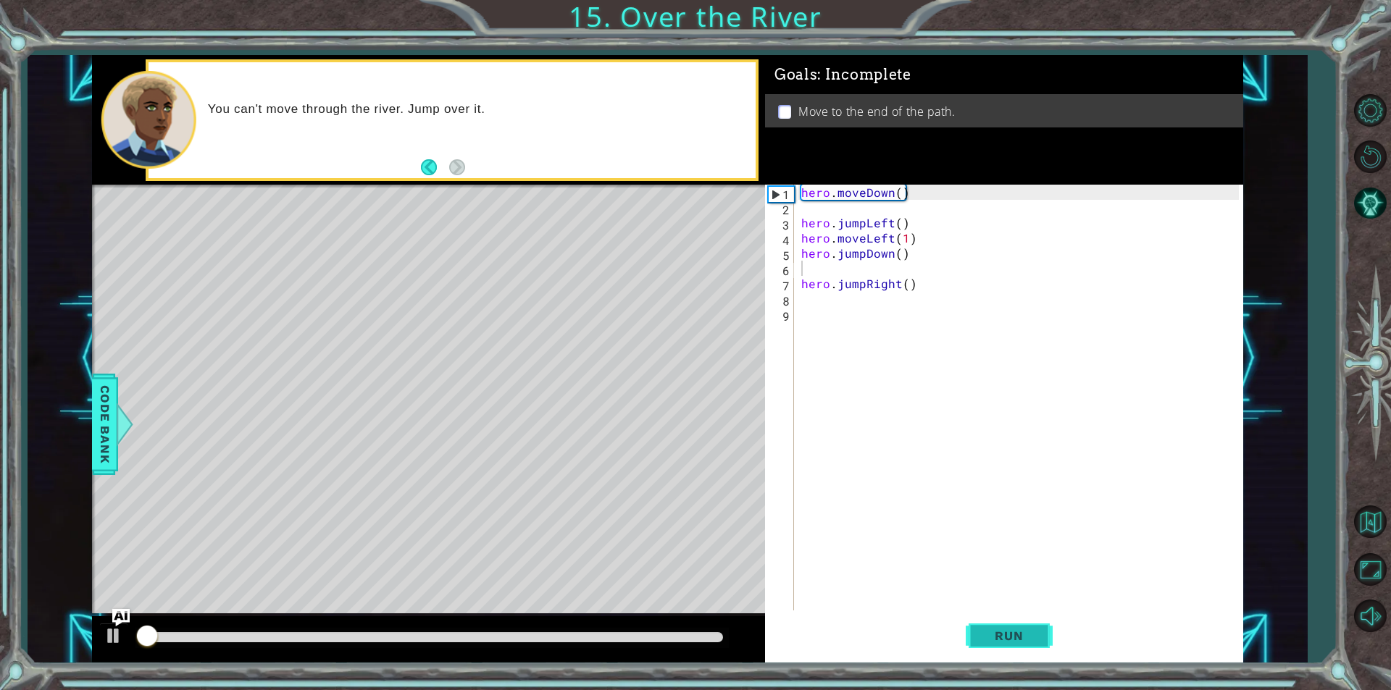
click at [1038, 625] on button "Run" at bounding box center [1009, 636] width 87 height 48
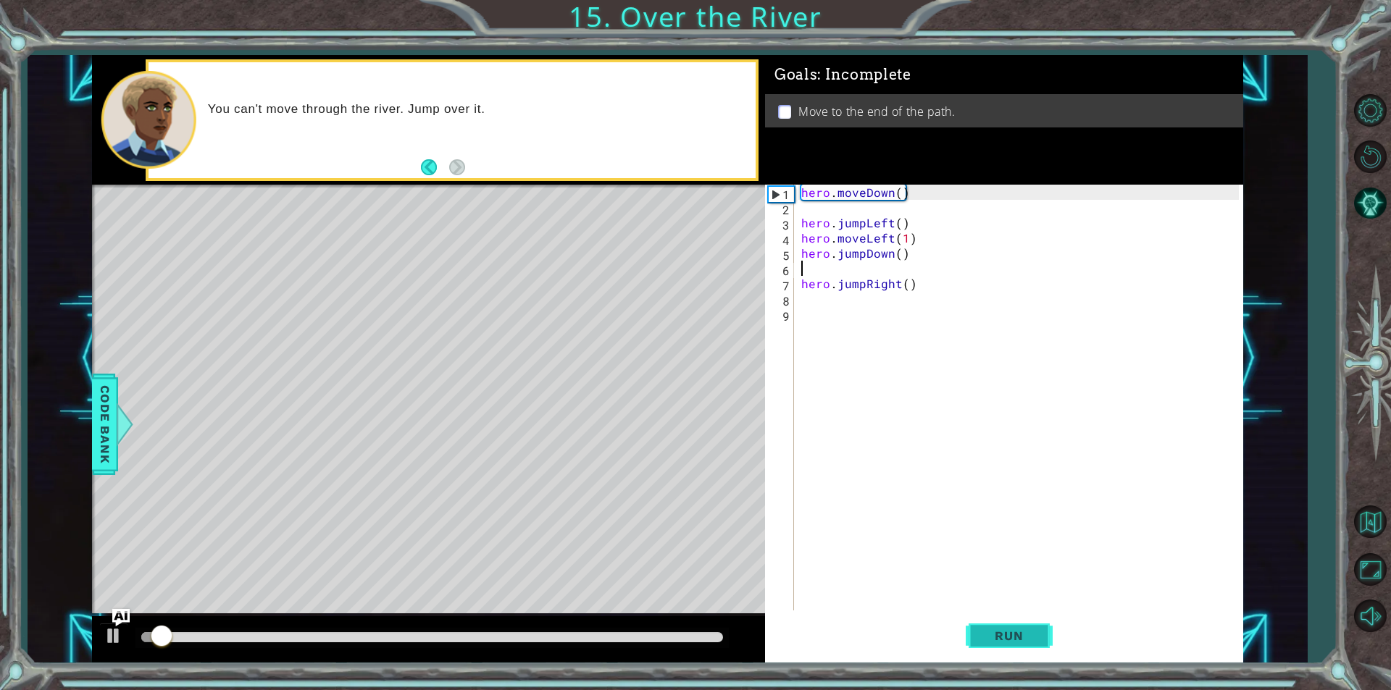
click at [1038, 625] on button "Run" at bounding box center [1009, 636] width 87 height 48
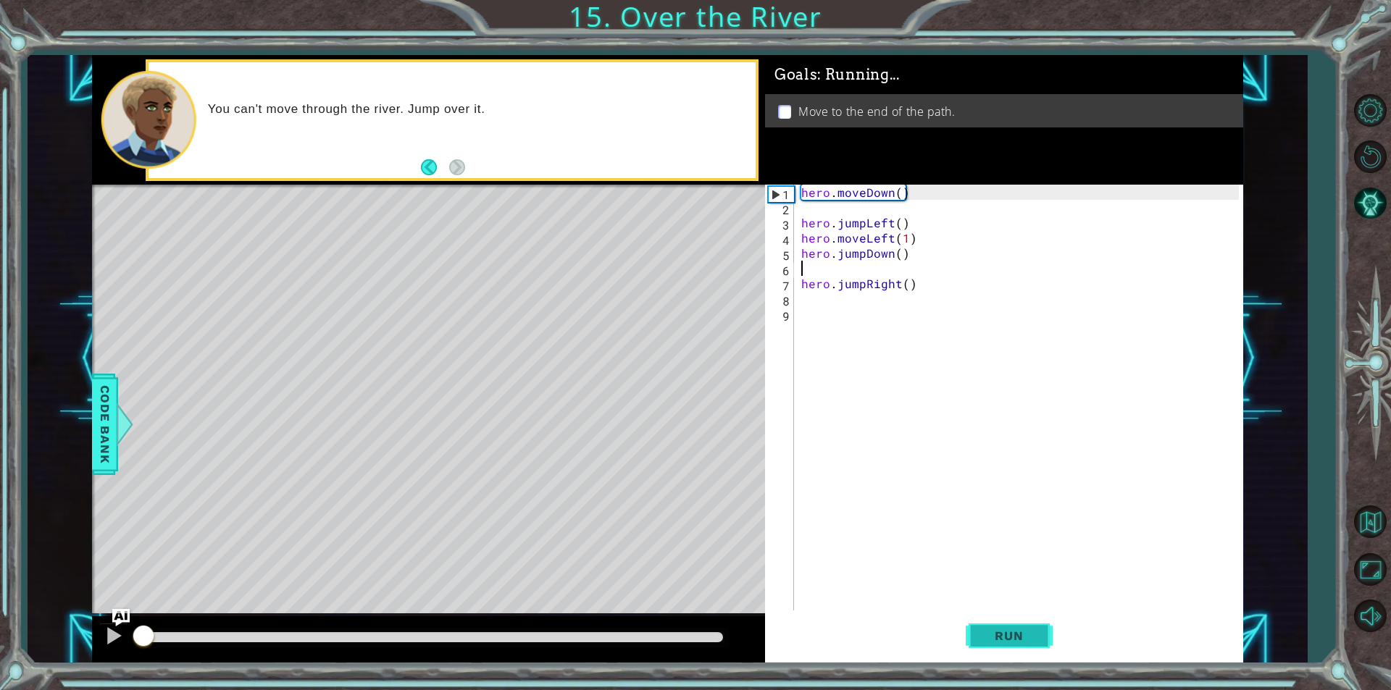
click at [1038, 625] on button "Run" at bounding box center [1009, 636] width 87 height 48
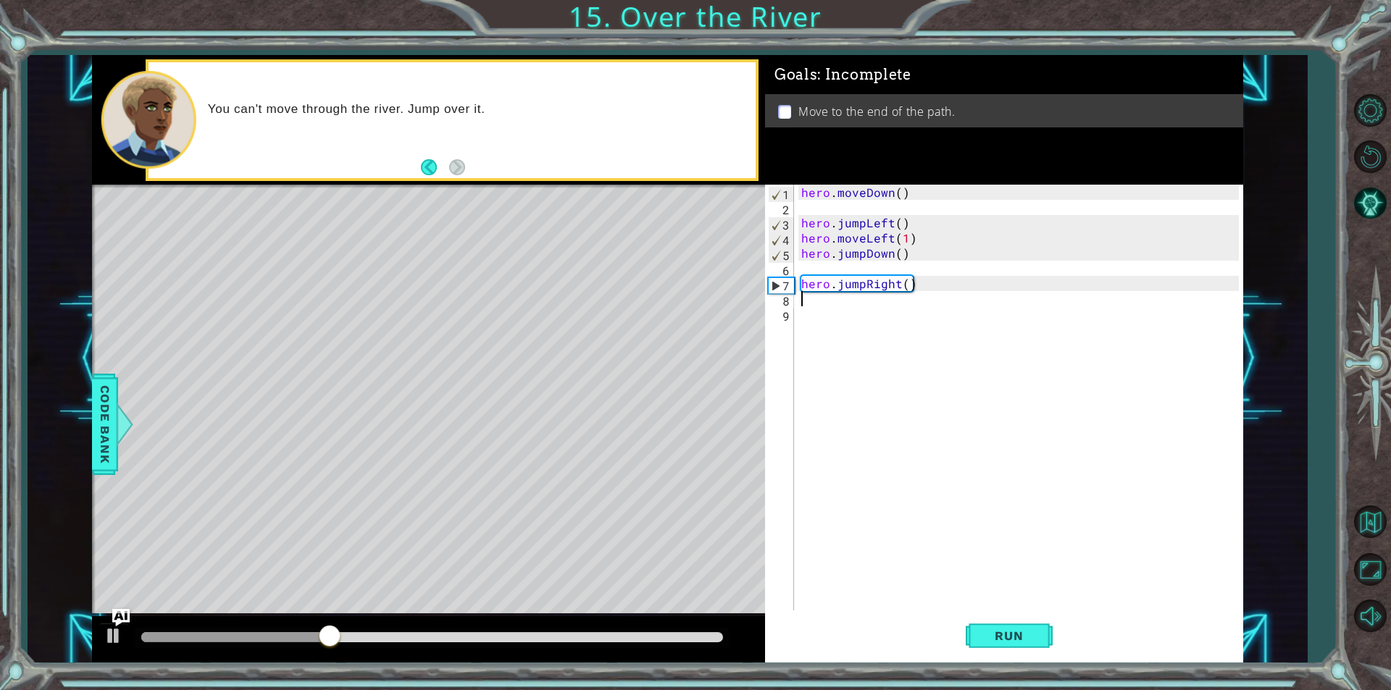
click at [833, 303] on div "hero . moveDown ( ) hero . jumpLeft ( ) hero . moveLeft ( 1 ) hero . jumpDown (…" at bounding box center [1022, 413] width 448 height 456
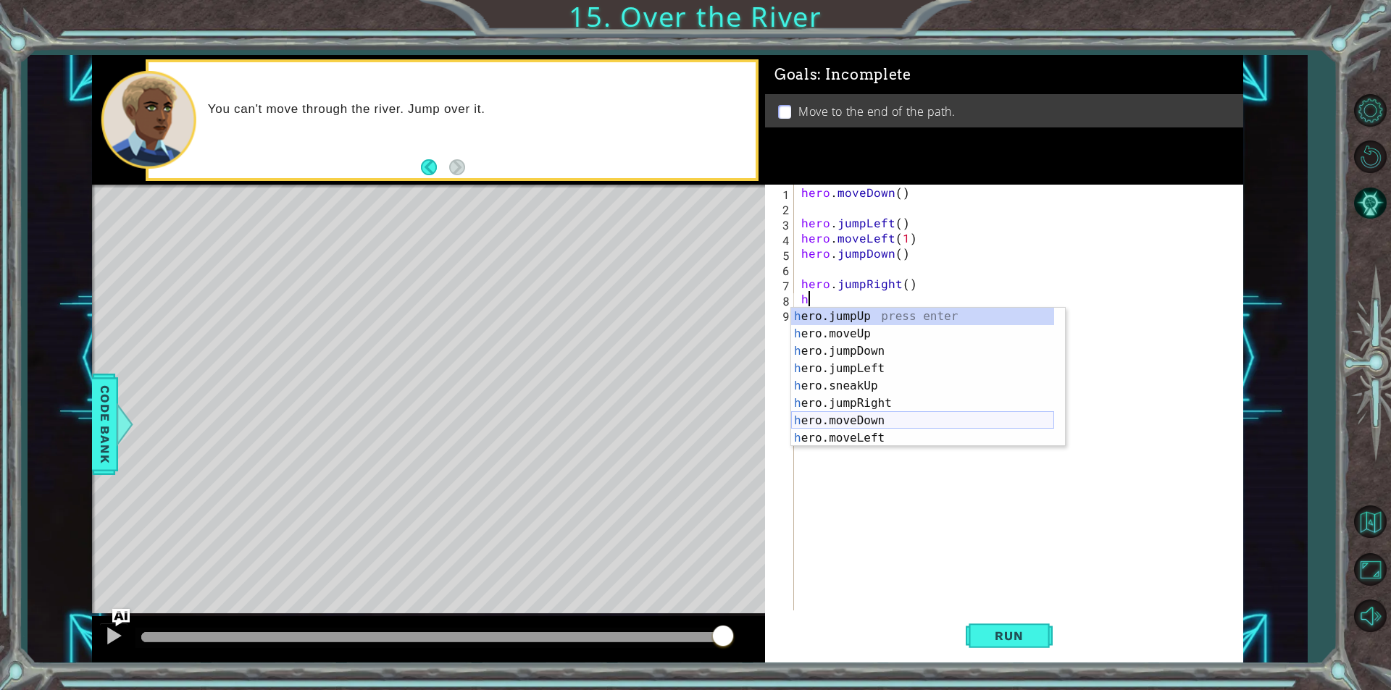
scroll to position [87, 0]
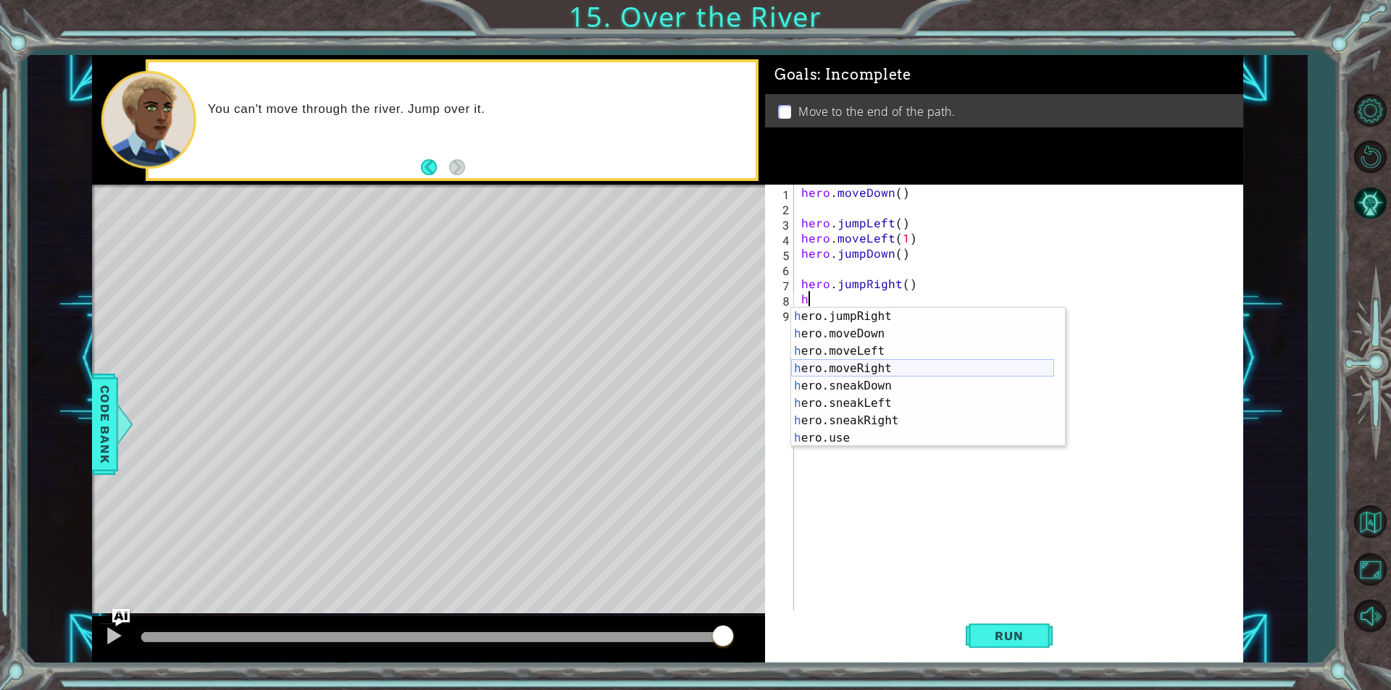
click at [883, 371] on div "h ero.jumpRight press enter h ero.moveDown press enter h ero.moveLeft press ent…" at bounding box center [922, 395] width 263 height 174
type textarea "hero.moveRight(1)"
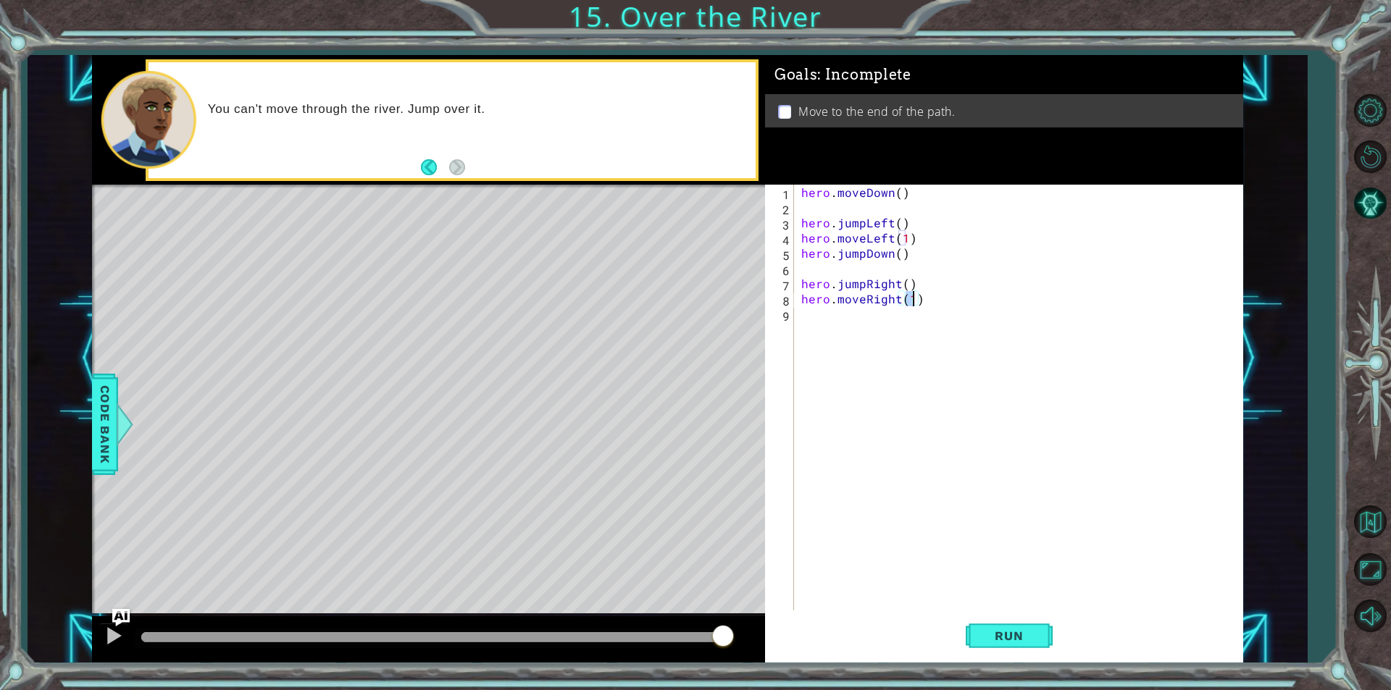
click at [894, 322] on div "hero . moveDown ( ) hero . jumpLeft ( ) hero . moveLeft ( 1 ) hero . jumpDown (…" at bounding box center [1022, 413] width 448 height 456
type textarea "h"
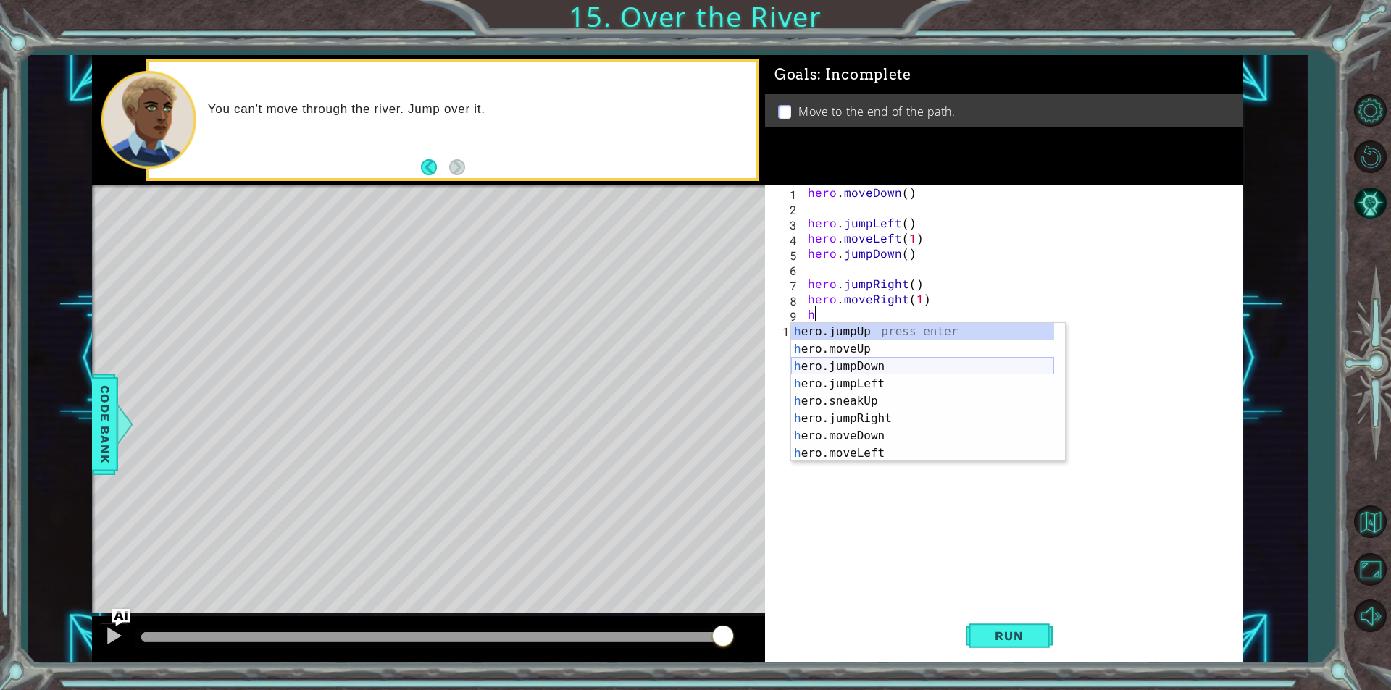
click at [901, 372] on div "h ero.jumpUp press enter h ero.moveUp press enter h ero.jumpDown press enter h …" at bounding box center [922, 410] width 263 height 174
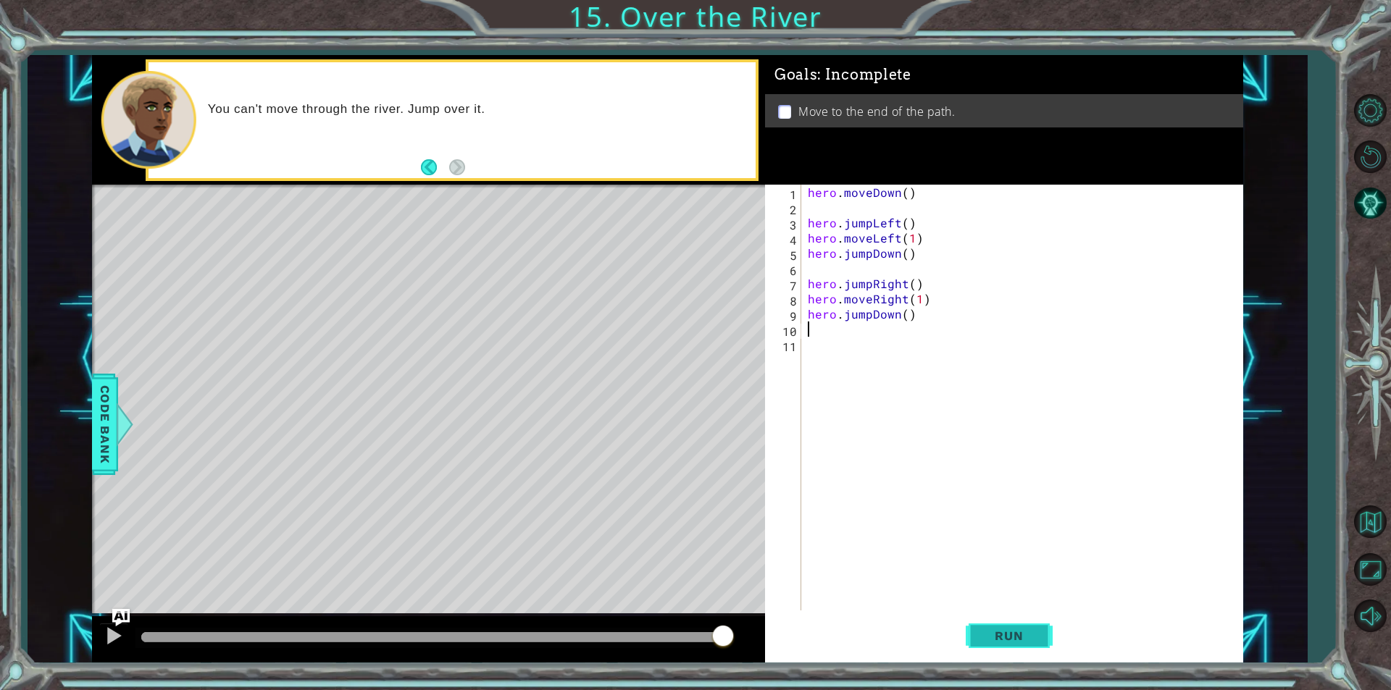
click at [1049, 641] on button "Run" at bounding box center [1009, 636] width 87 height 48
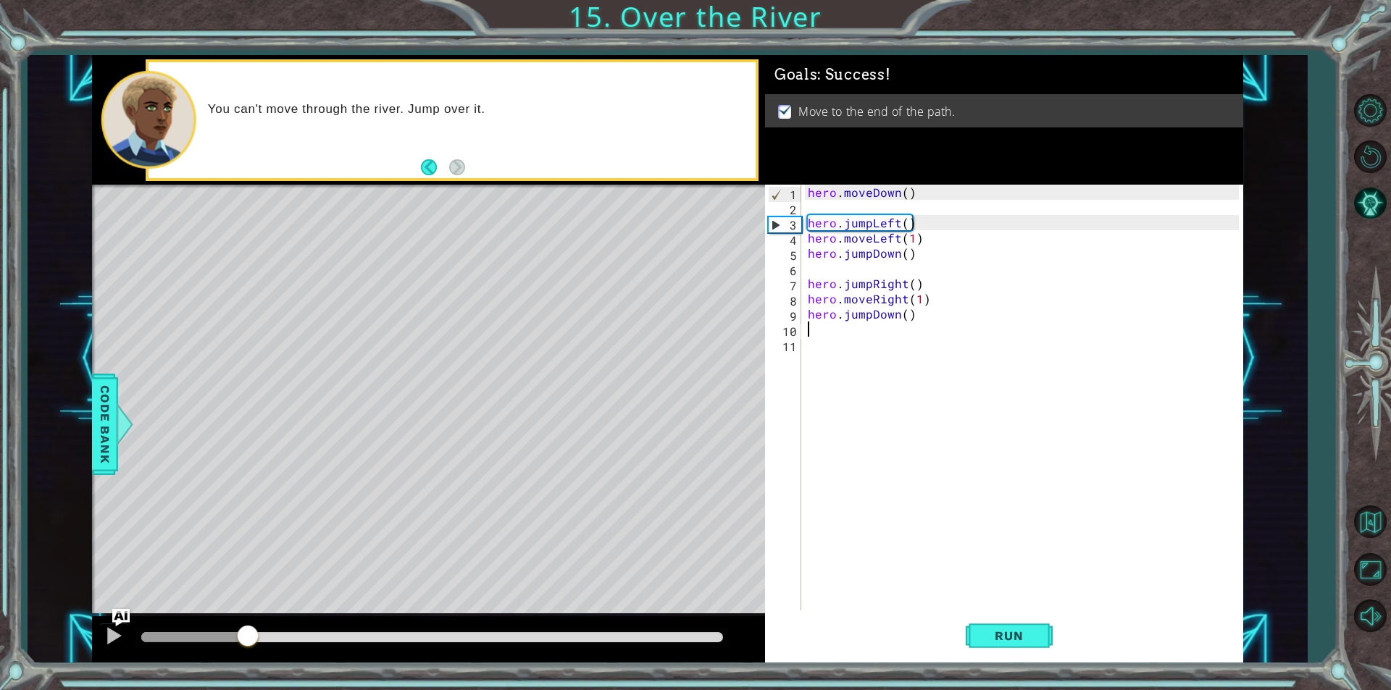
click at [594, 529] on div "methods hero use(thing) moveUp(steps) moveDown(steps) moveLeft(steps) moveRight…" at bounding box center [667, 359] width 1151 height 608
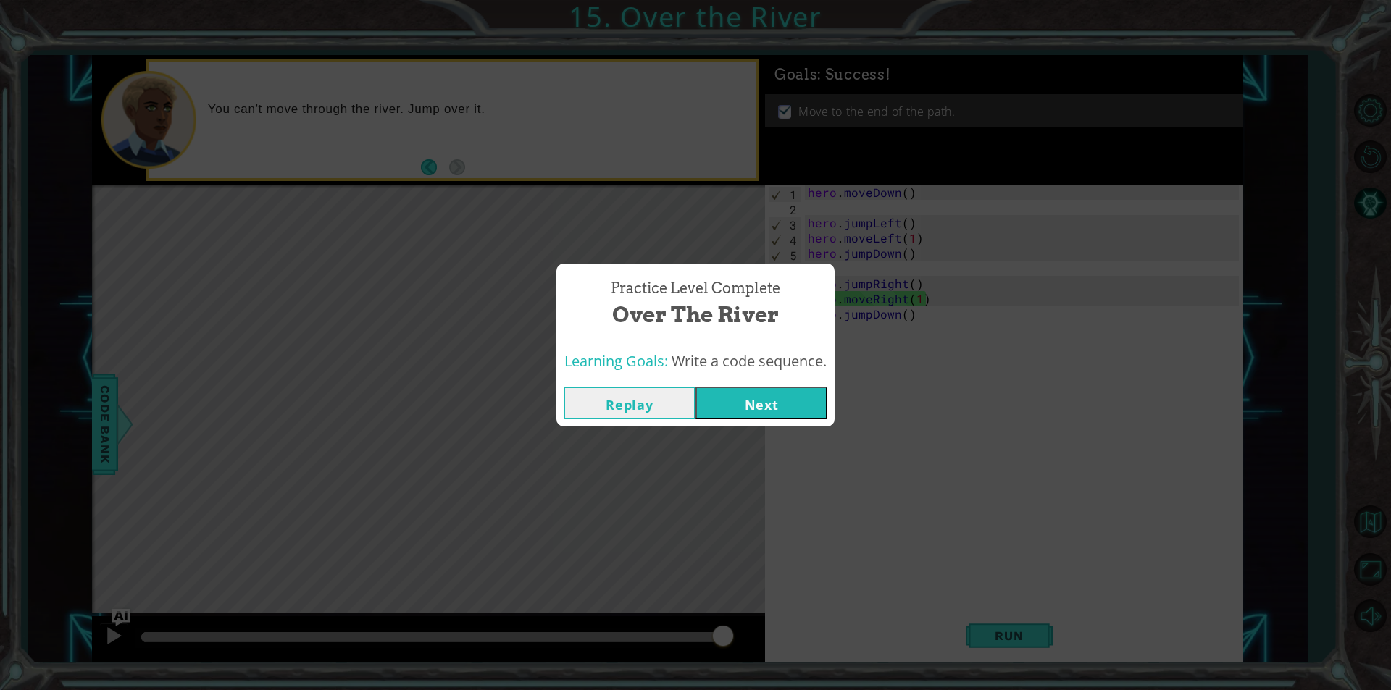
click at [748, 397] on button "Next" at bounding box center [762, 403] width 132 height 33
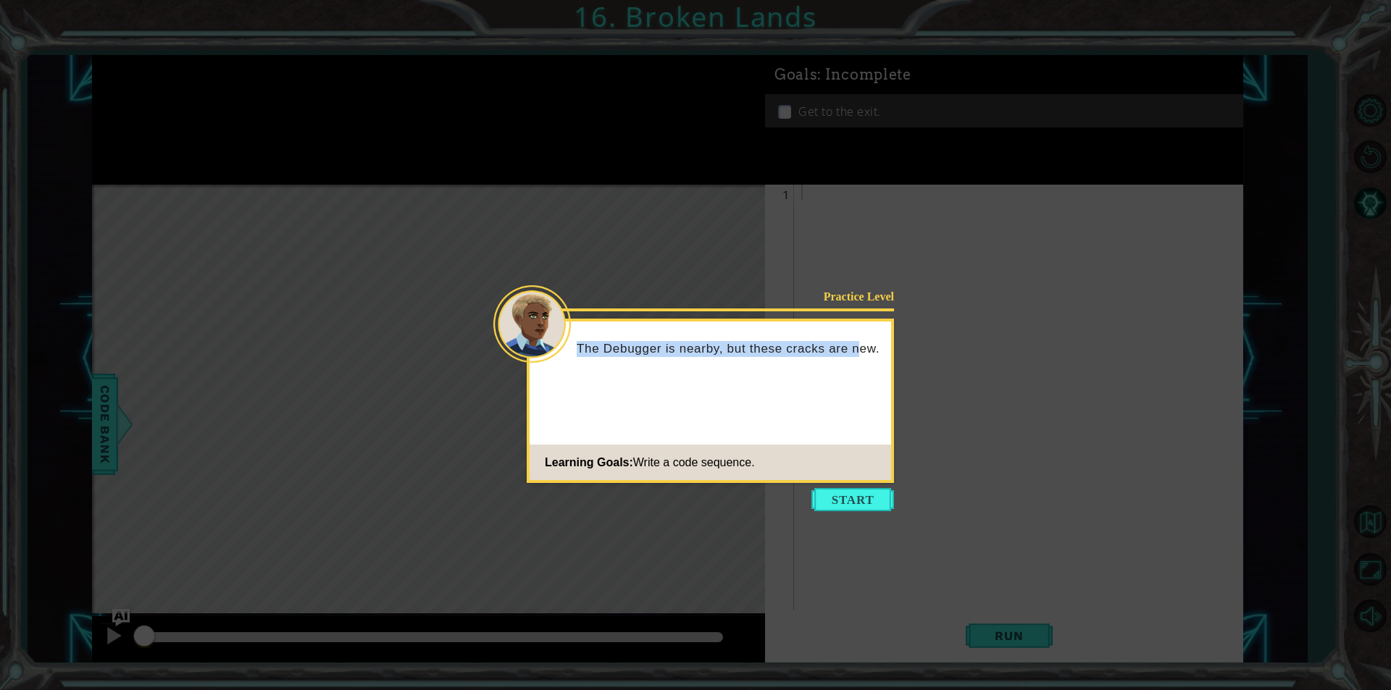
click at [857, 483] on div "Practice Level The Debugger is nearby, but these cracks are new. Learning Goals…" at bounding box center [710, 401] width 367 height 164
click at [857, 483] on div "Practice Level The Debugger is nearby, but these cracks are new. You should b L…" at bounding box center [710, 401] width 367 height 164
click at [859, 488] on icon at bounding box center [695, 345] width 1391 height 690
click at [859, 491] on button "Start" at bounding box center [853, 499] width 83 height 23
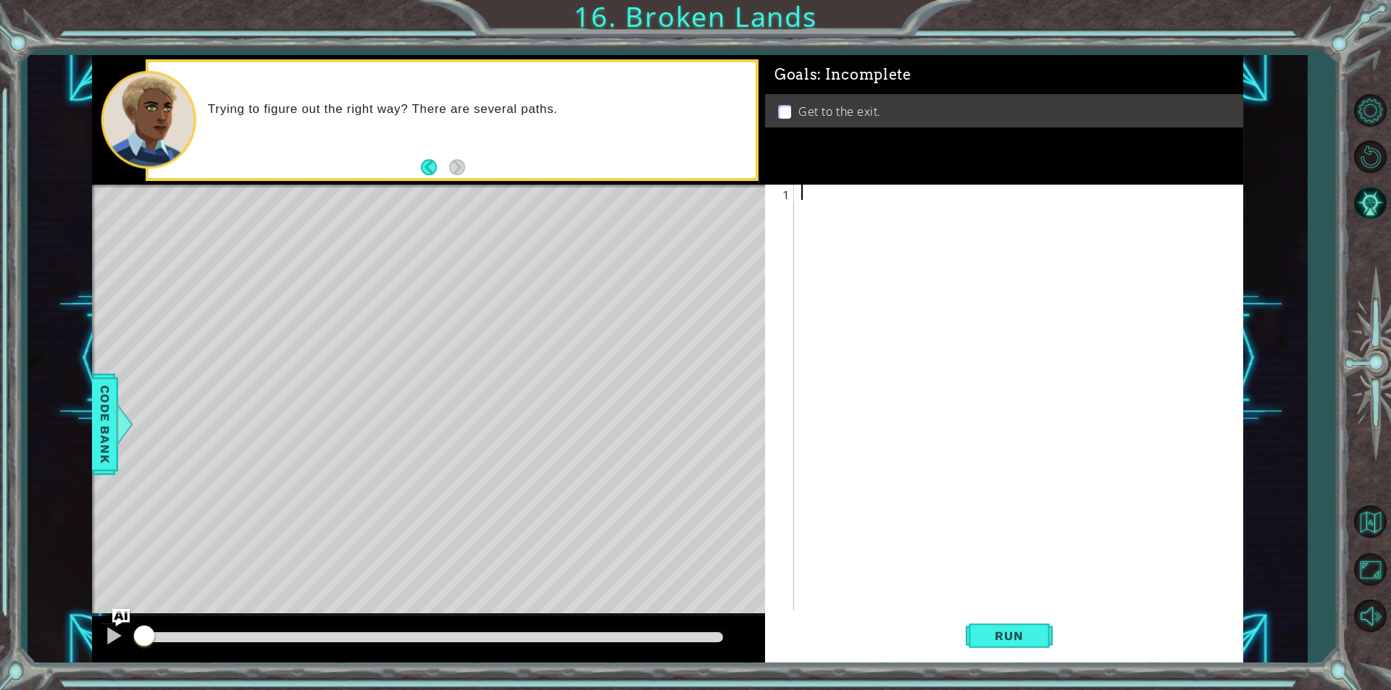
type textarea "j"
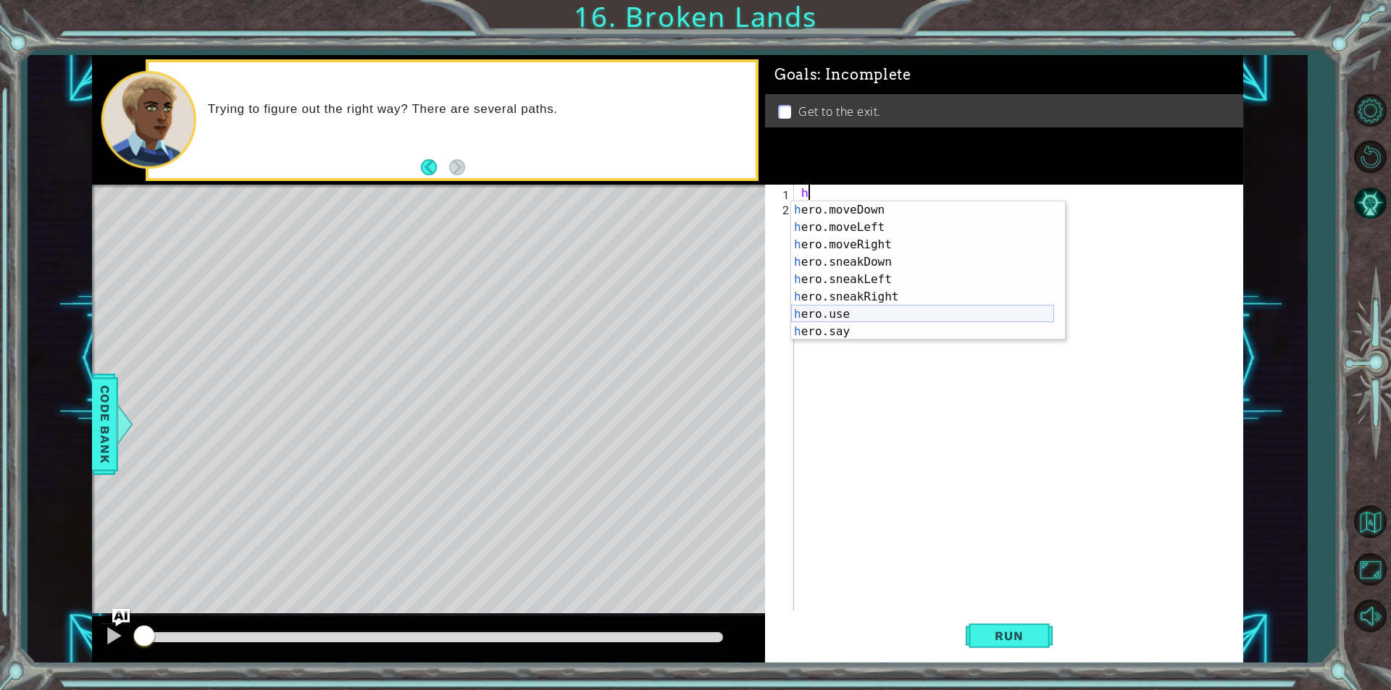
scroll to position [104, 0]
click at [854, 241] on div "h ero.moveDown press enter h ero.moveLeft press enter h ero.moveRight press ent…" at bounding box center [922, 288] width 263 height 174
type textarea "hero.moveRight(1)"
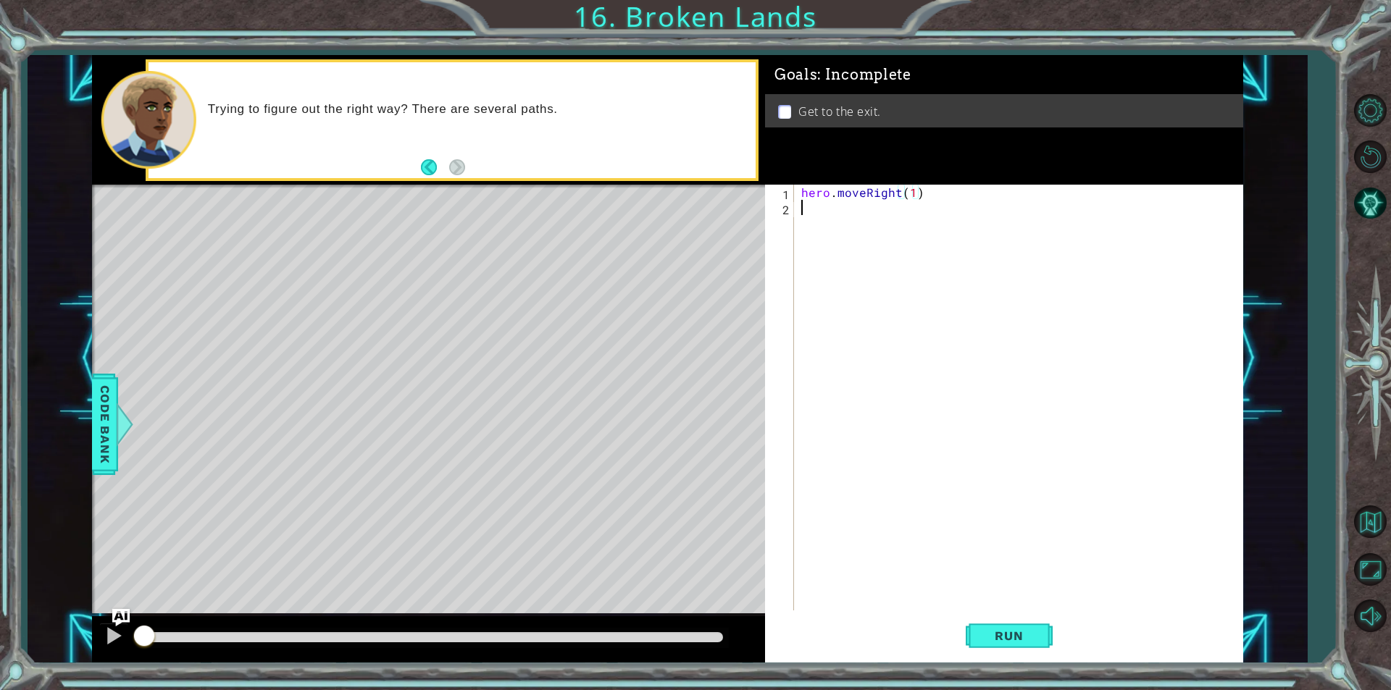
click at [826, 225] on div "hero . moveRight ( 1 )" at bounding box center [1022, 413] width 448 height 456
type textarea "k"
type textarea "j"
click at [869, 274] on div "hero. j umpUp press enter hero. j umpDown press enter hero. j umpLeft press ent…" at bounding box center [928, 269] width 274 height 104
click at [975, 634] on button "Run" at bounding box center [1009, 636] width 87 height 48
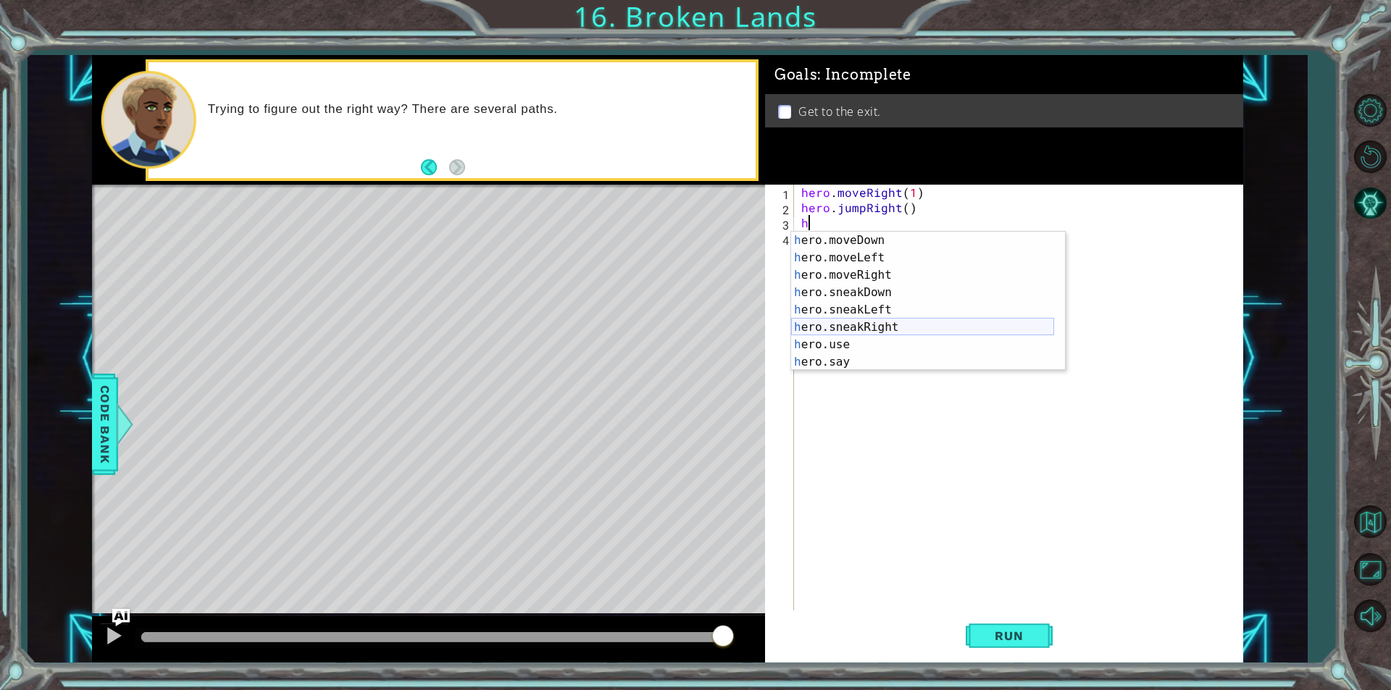
click at [887, 333] on div "h ero.moveDown press enter h ero.moveLeft press enter h ero.moveRight press ent…" at bounding box center [922, 319] width 263 height 174
type textarea "hero.sneakRight(1)"
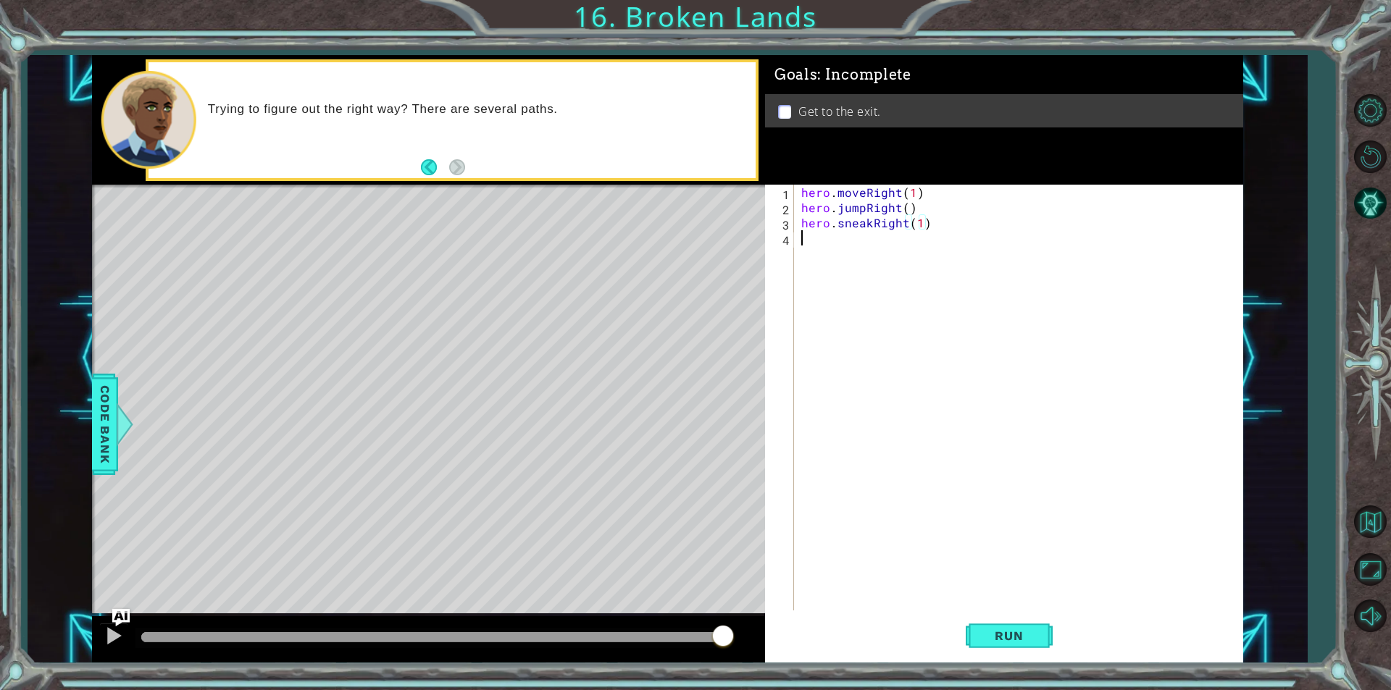
click at [877, 235] on div "hero . moveRight ( 1 ) hero . jumpRight ( ) hero . sneakRight ( 1 )" at bounding box center [1022, 413] width 448 height 456
type textarea "j"
click at [870, 262] on div "hero. j umpUp press enter hero. j umpDown press enter hero. j umpLeft press ent…" at bounding box center [928, 299] width 274 height 104
type textarea "j"
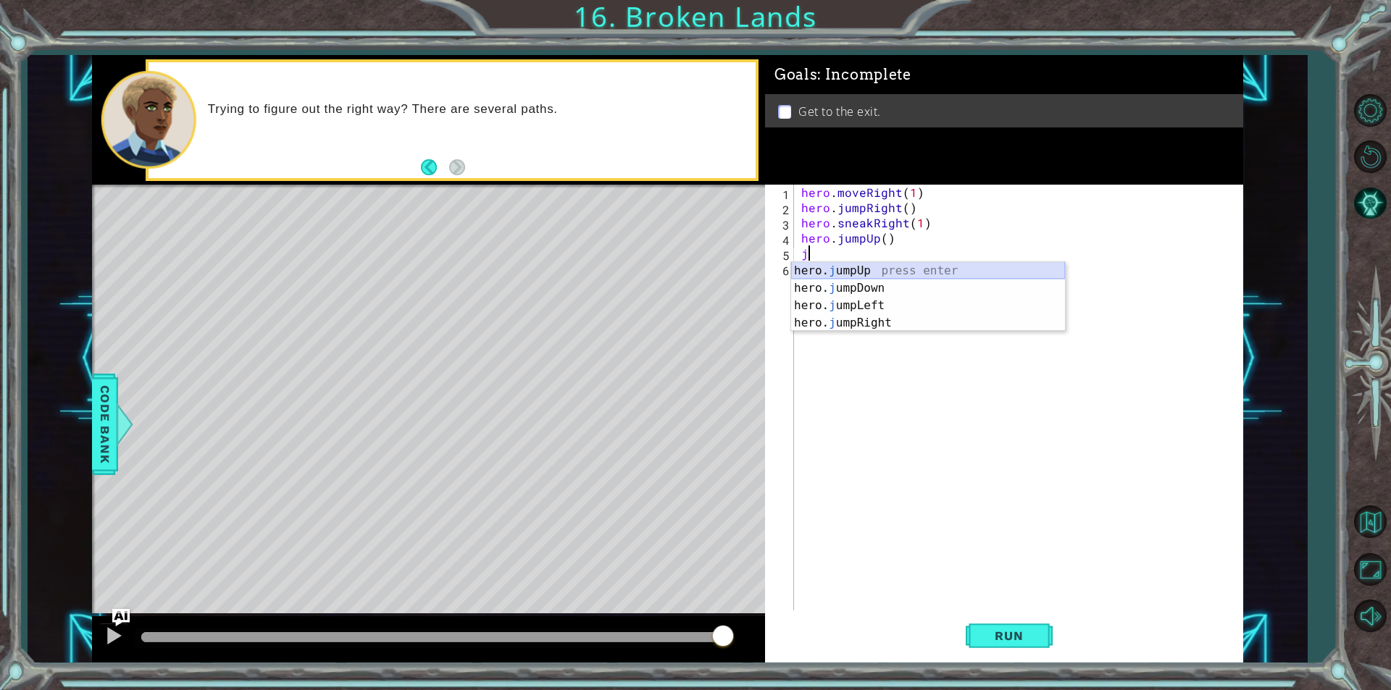
click at [849, 277] on div "hero. j umpUp press enter hero. j umpDown press enter hero. j umpLeft press ent…" at bounding box center [928, 314] width 274 height 104
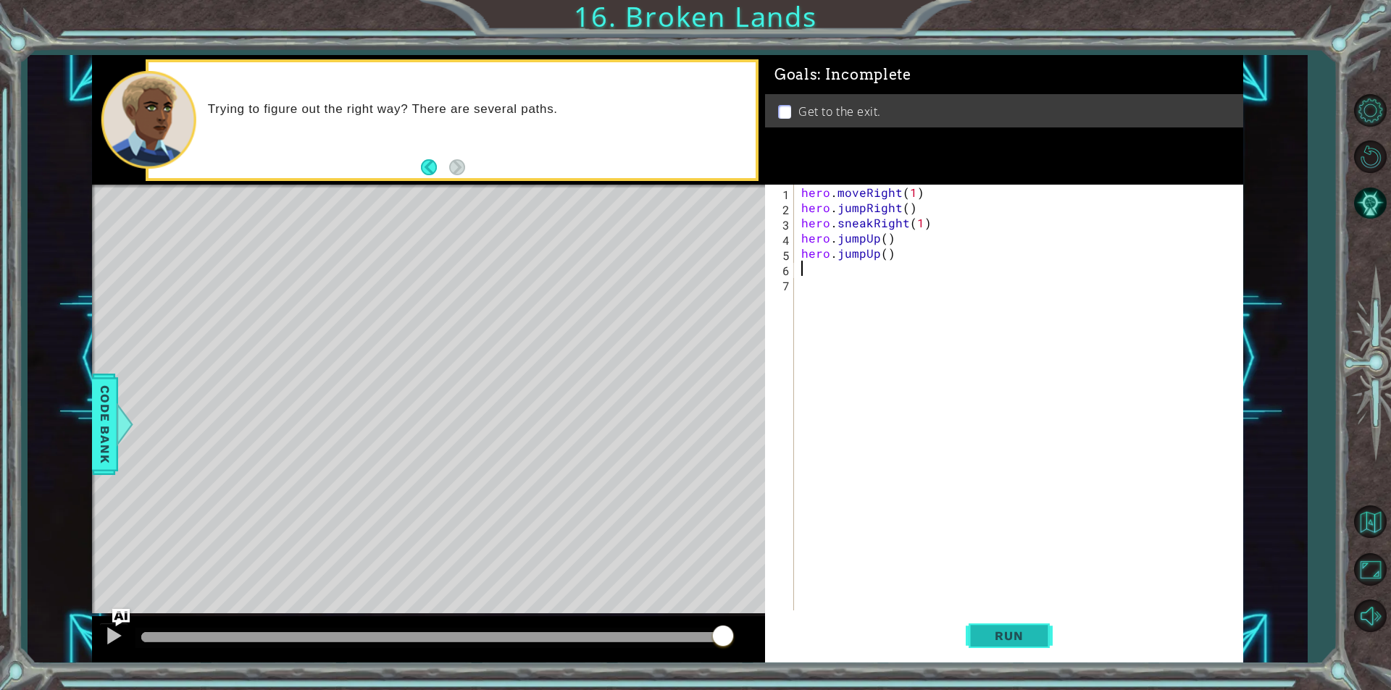
click at [1038, 646] on button "Run" at bounding box center [1009, 636] width 87 height 48
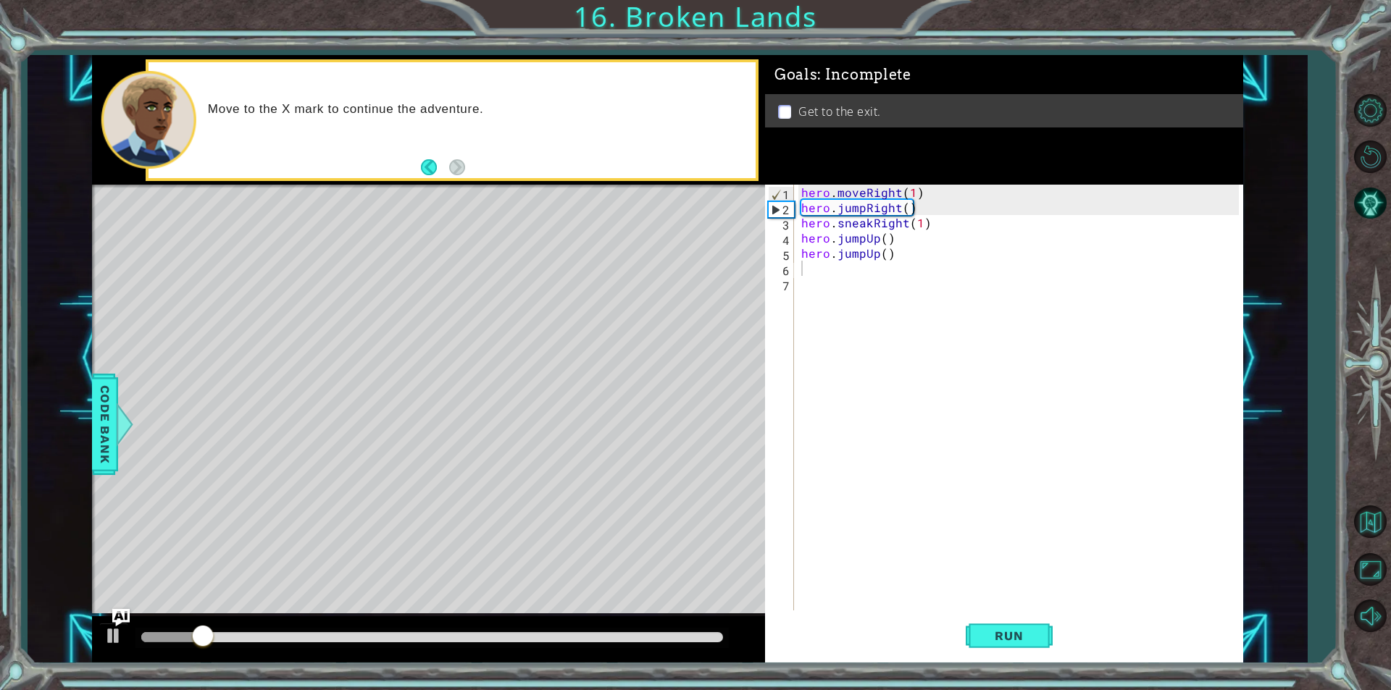
click at [1064, 629] on div "Run" at bounding box center [1009, 636] width 478 height 48
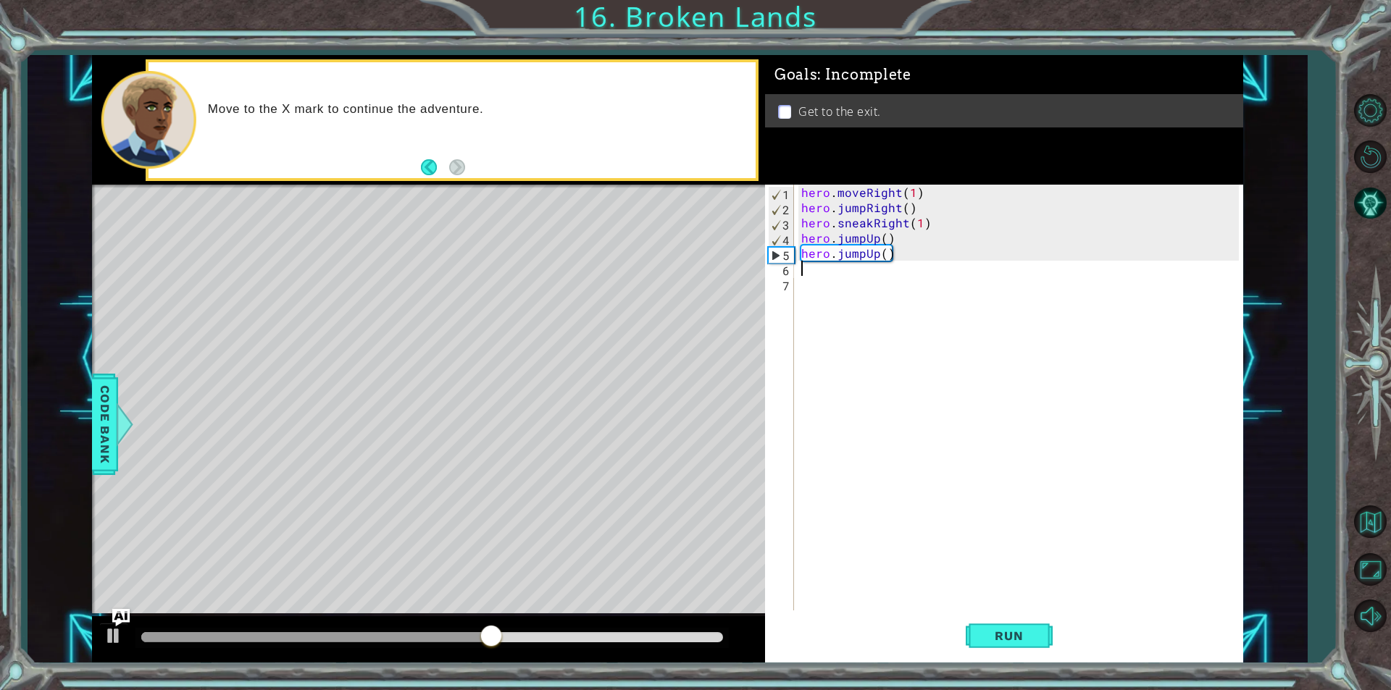
click at [866, 267] on div "hero . moveRight ( 1 ) hero . jumpRight ( ) hero . sneakRight ( 1 ) hero . jump…" at bounding box center [1022, 413] width 448 height 456
click at [867, 258] on div "hero . moveRight ( 1 ) hero . jumpRight ( ) hero . sneakRight ( 1 ) hero . jump…" at bounding box center [1022, 413] width 448 height 456
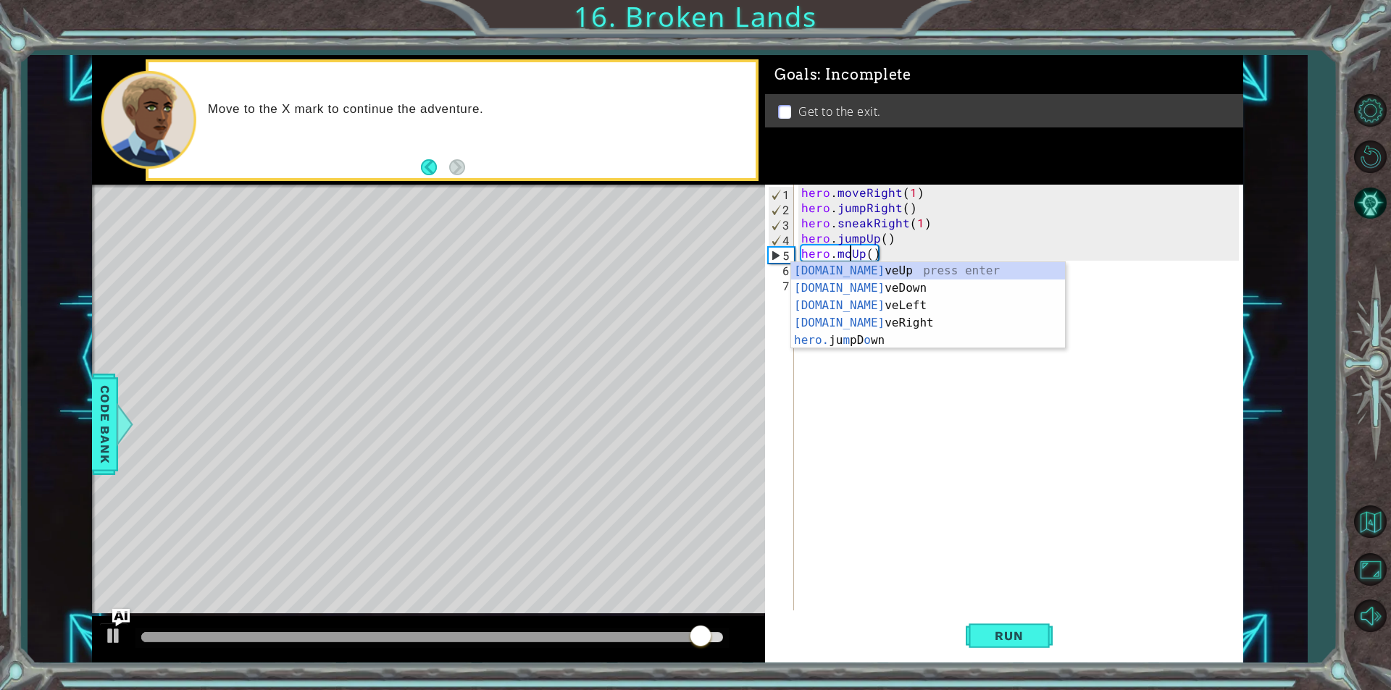
scroll to position [0, 4]
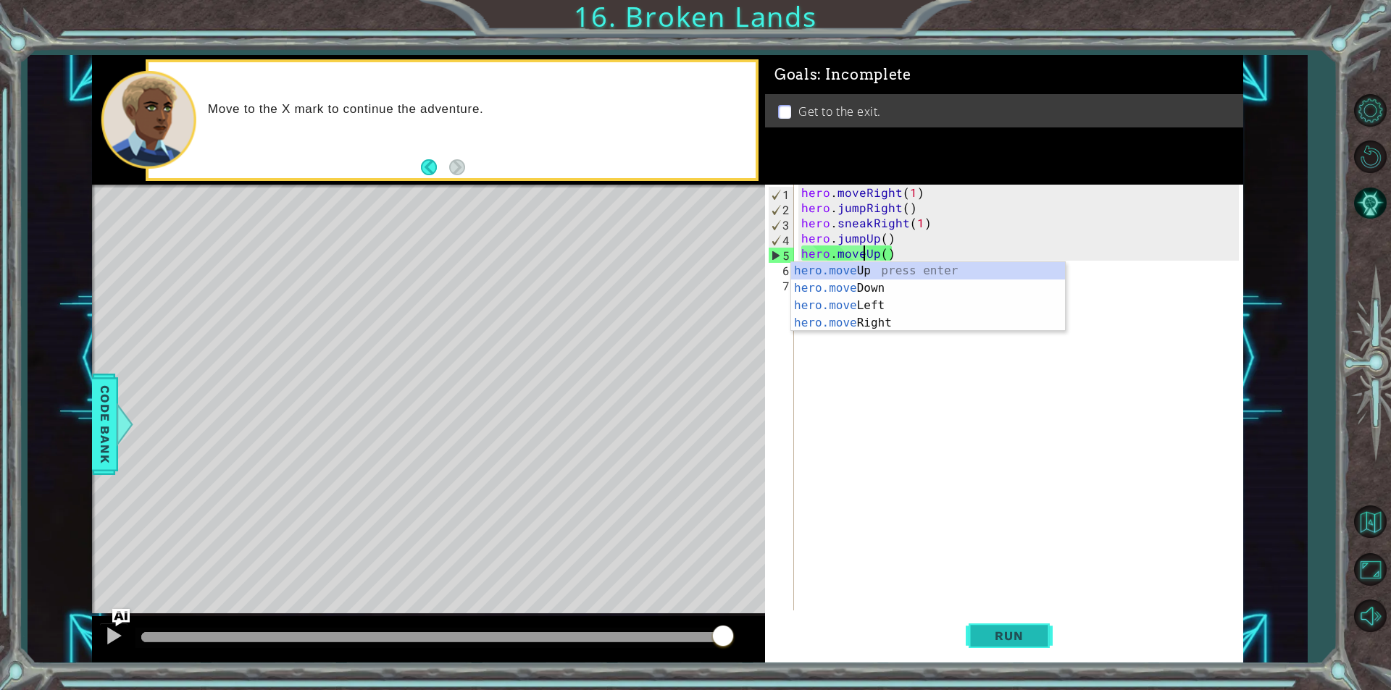
type textarea "hero.moveUp()"
click at [1017, 631] on span "Run" at bounding box center [1008, 636] width 57 height 14
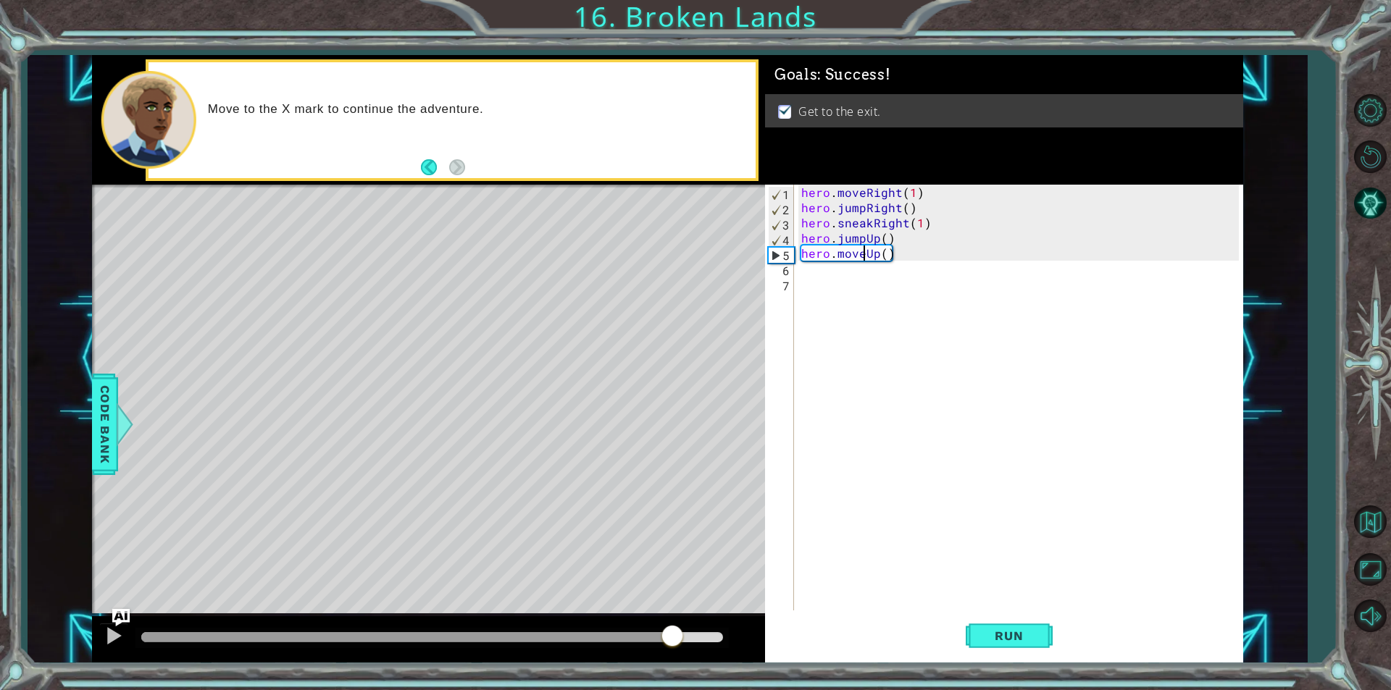
drag, startPoint x: 220, startPoint y: 638, endPoint x: 671, endPoint y: 635, distance: 451.4
click at [671, 635] on div at bounding box center [672, 638] width 26 height 26
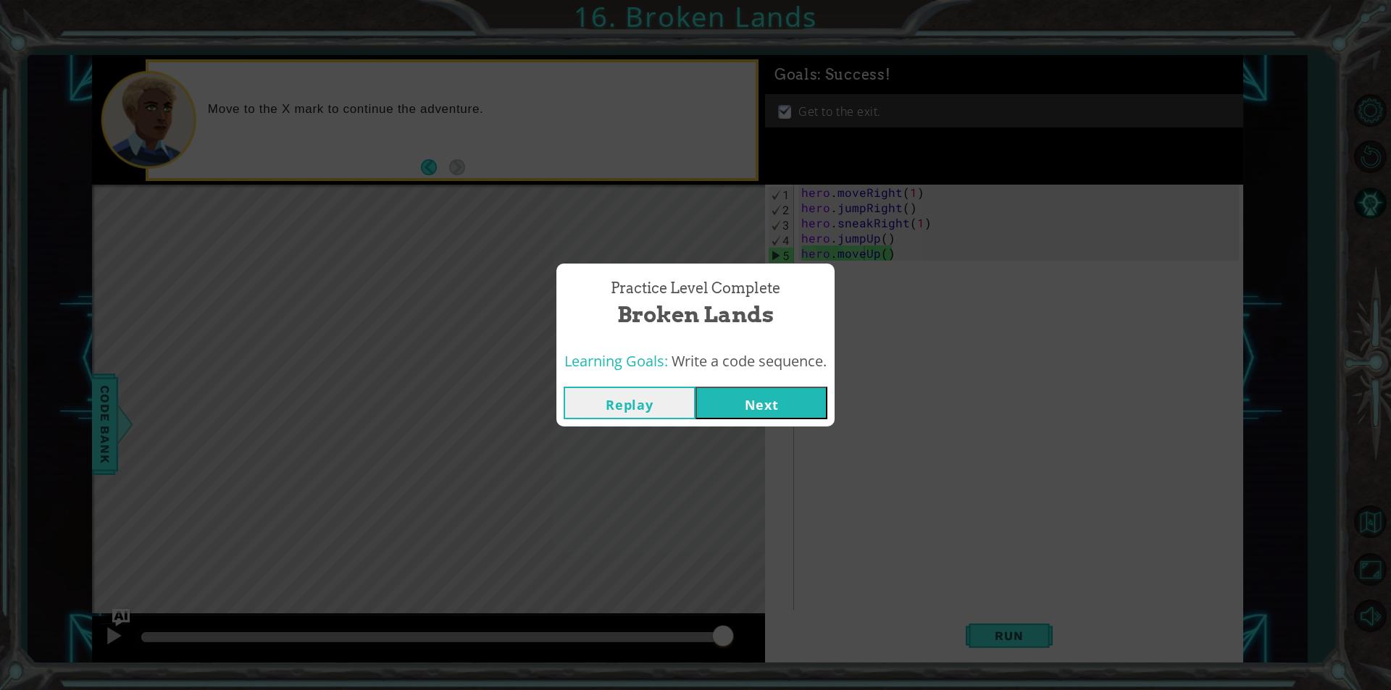
click at [790, 406] on button "Next" at bounding box center [762, 403] width 132 height 33
